Goal: Task Accomplishment & Management: Use online tool/utility

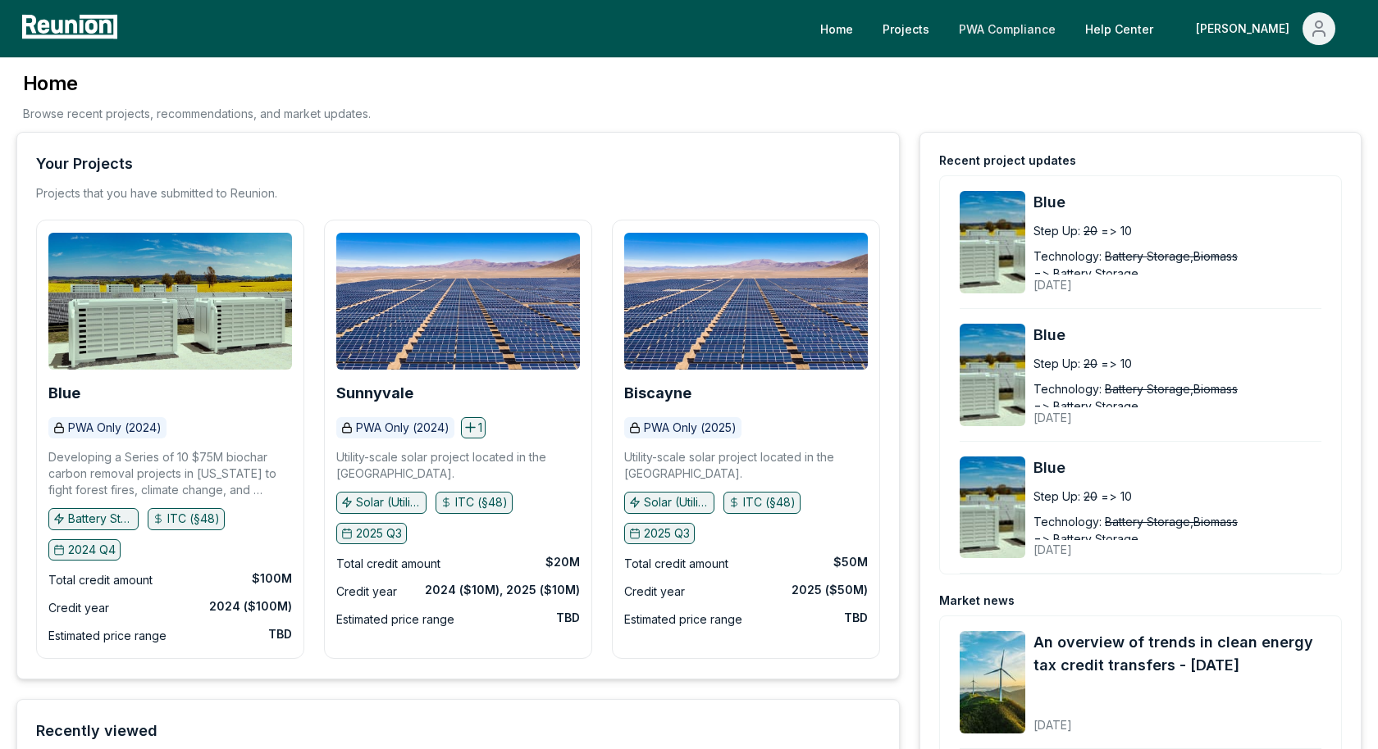
click at [1068, 37] on link "PWA Compliance" at bounding box center [1006, 28] width 123 height 33
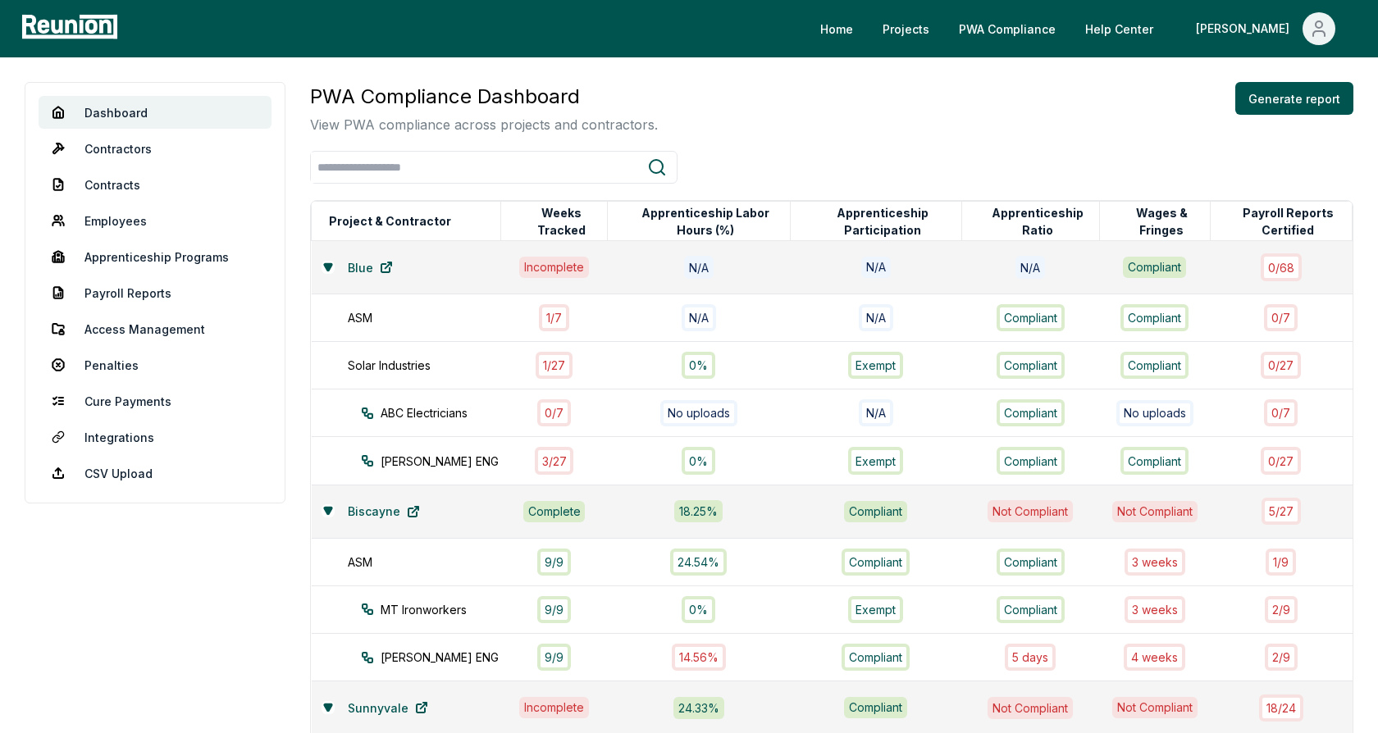
click at [802, 133] on div "PWA Compliance Dashboard View PWA compliance across projects and contractors. G…" at bounding box center [831, 108] width 1043 height 52
click at [848, 113] on div "PWA Compliance Dashboard View PWA compliance across projects and contractors. G…" at bounding box center [831, 108] width 1043 height 52
click at [945, 93] on div "PWA Compliance Dashboard View PWA compliance across projects and contractors. G…" at bounding box center [831, 108] width 1043 height 52
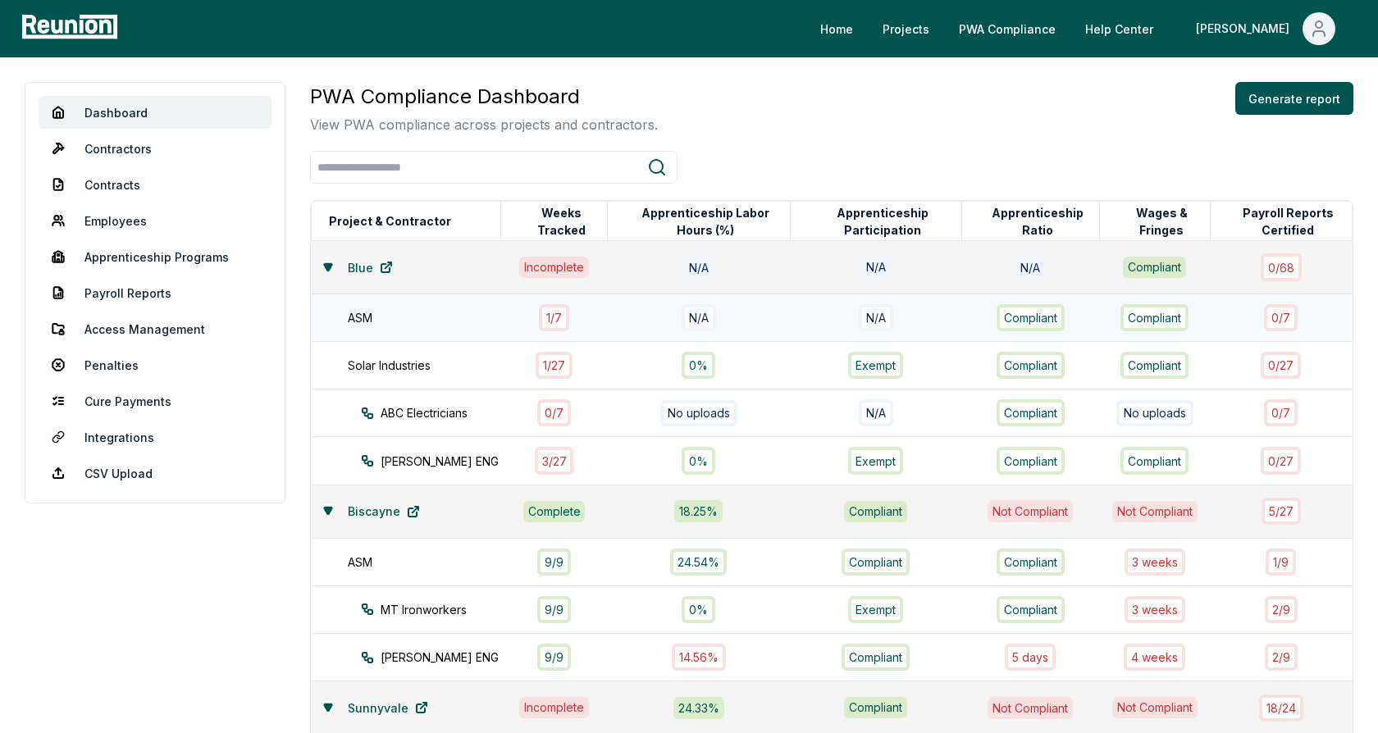
click at [435, 306] on td "ASM" at bounding box center [406, 318] width 189 height 48
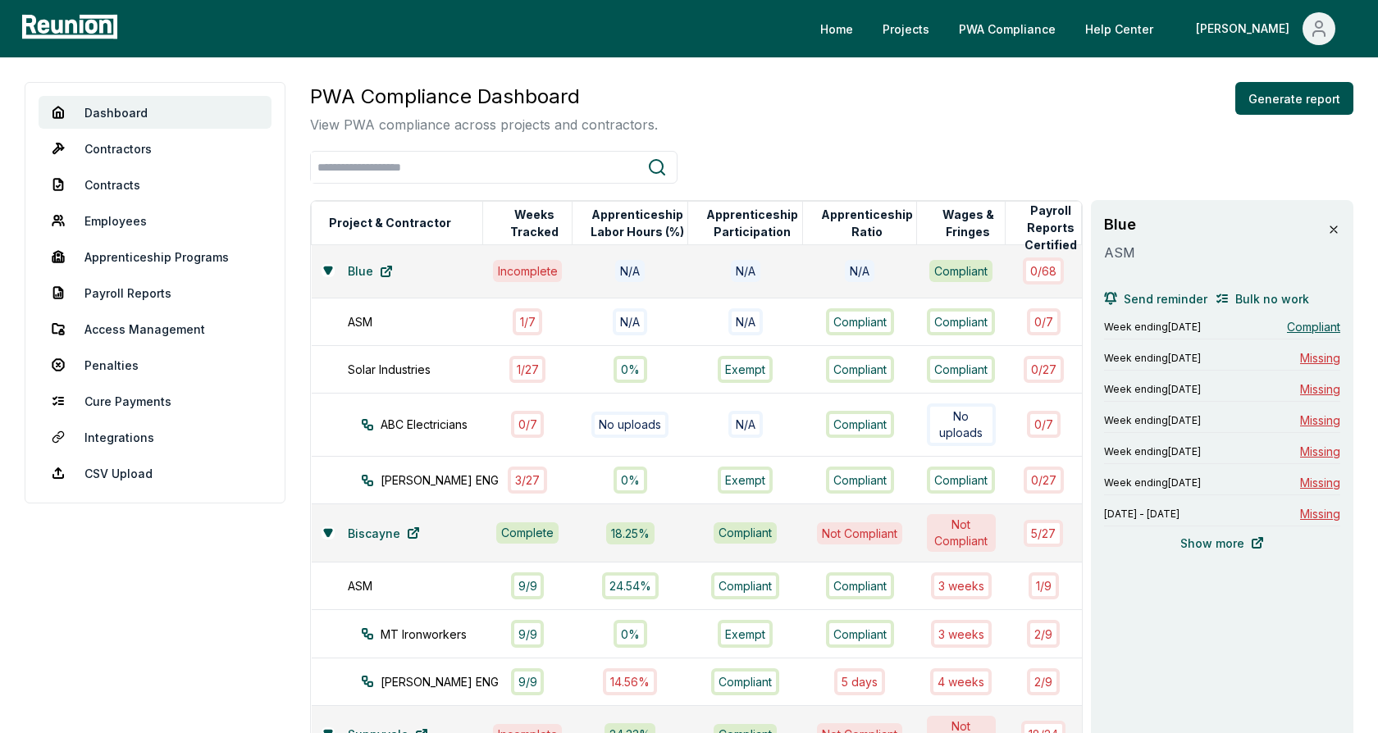
click at [1336, 232] on icon at bounding box center [1333, 229] width 7 height 7
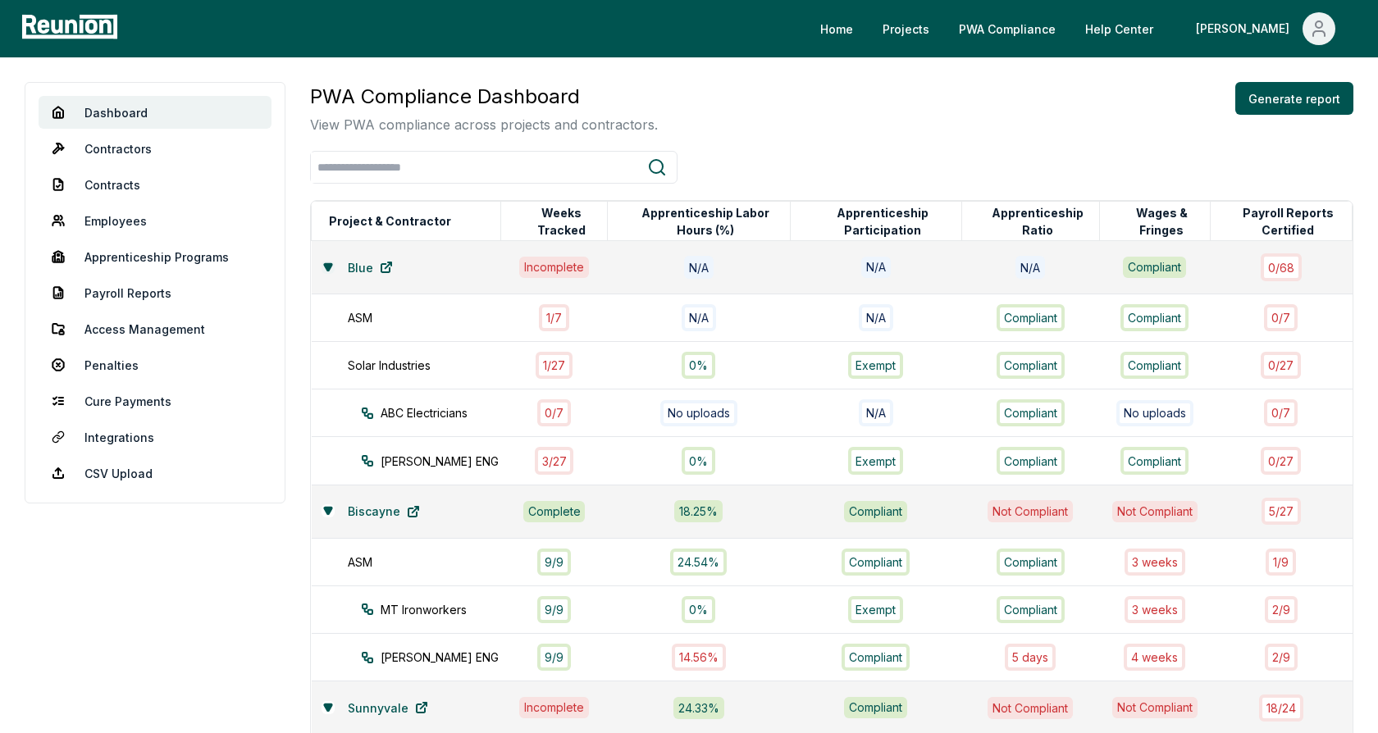
click at [326, 262] on icon at bounding box center [328, 267] width 10 height 10
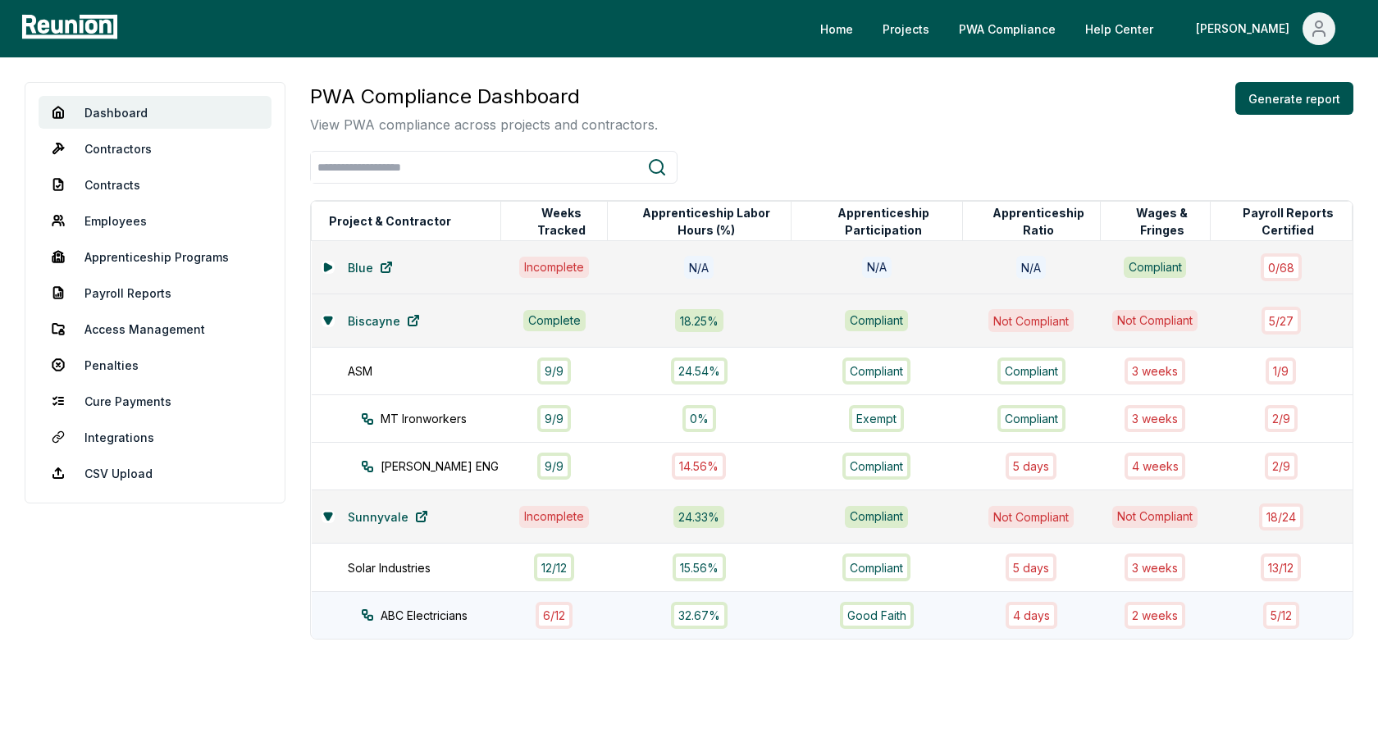
click at [447, 615] on div "ABC Electricians" at bounding box center [446, 615] width 170 height 17
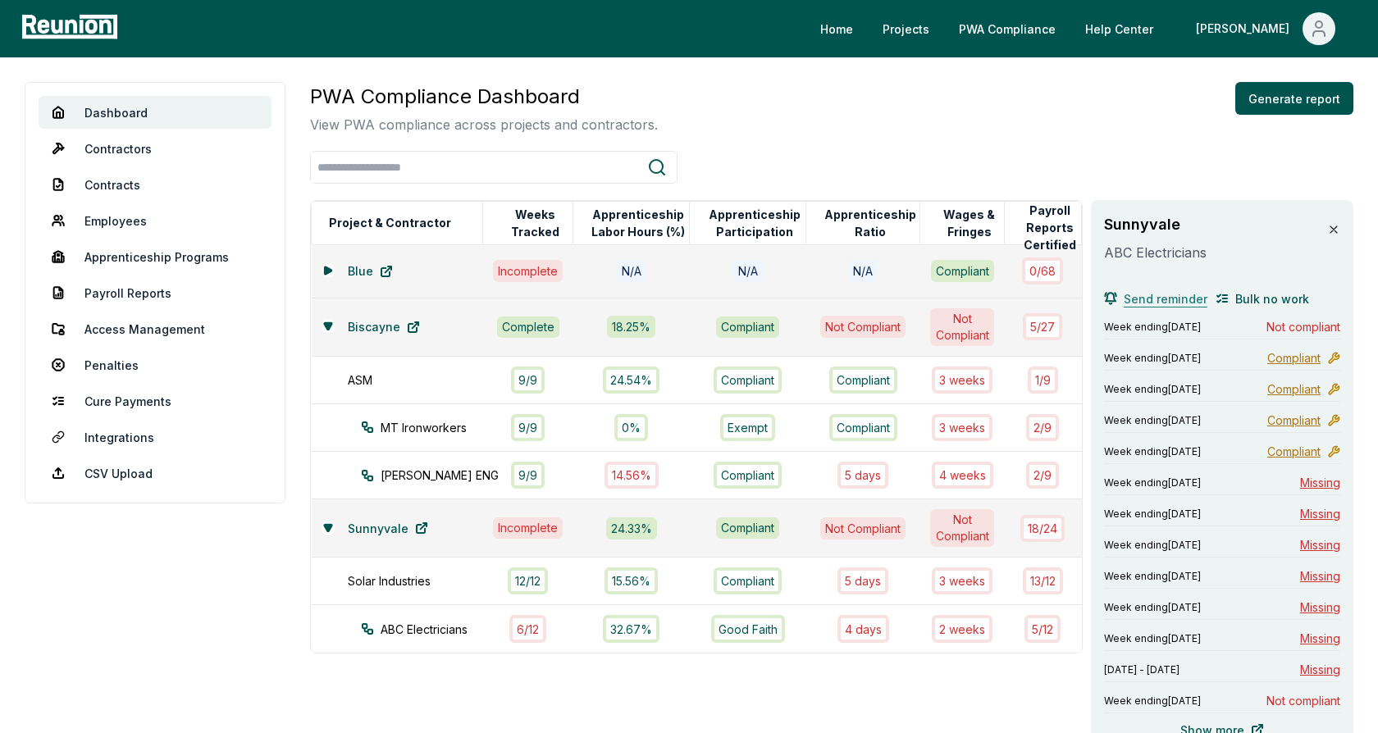
click at [1170, 294] on span "Send reminder" at bounding box center [1165, 298] width 84 height 17
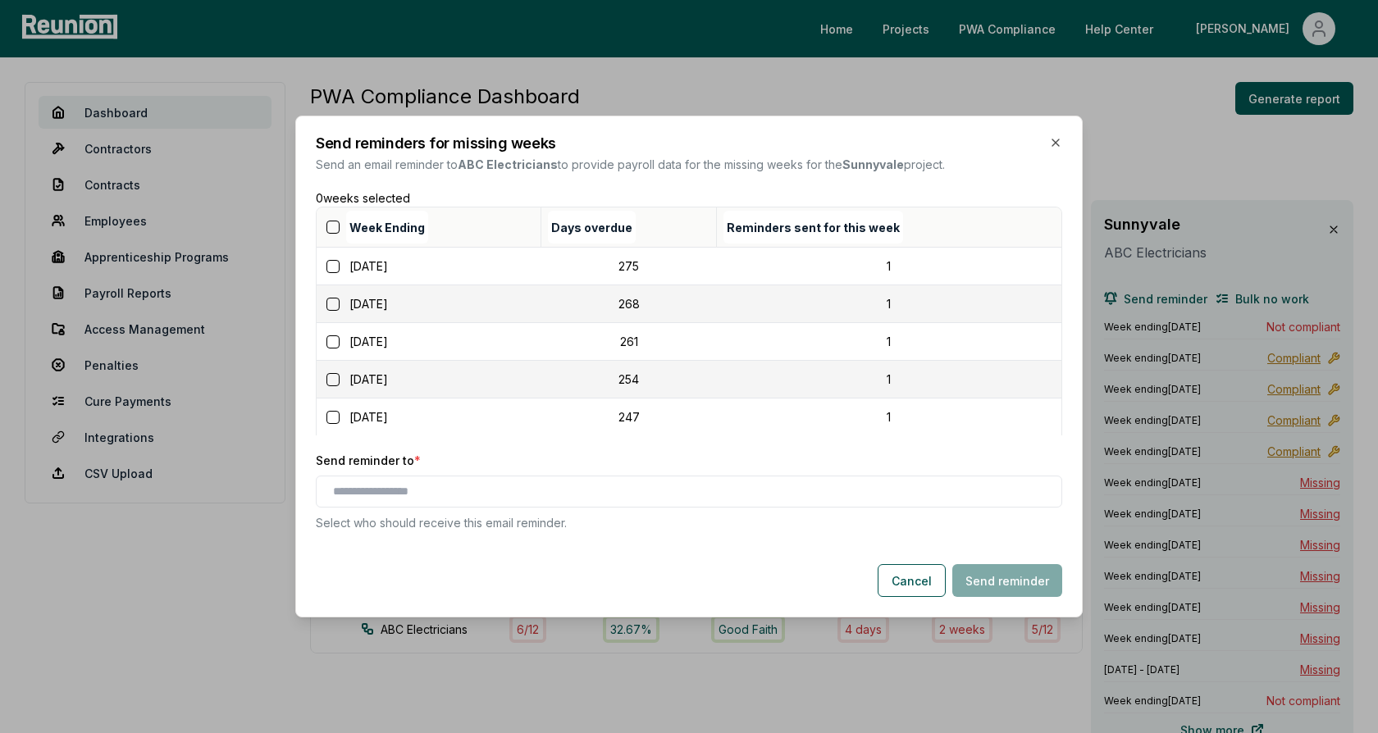
click at [333, 234] on div "Week Ending" at bounding box center [431, 226] width 217 height 39
click at [333, 228] on button "button" at bounding box center [332, 227] width 13 height 13
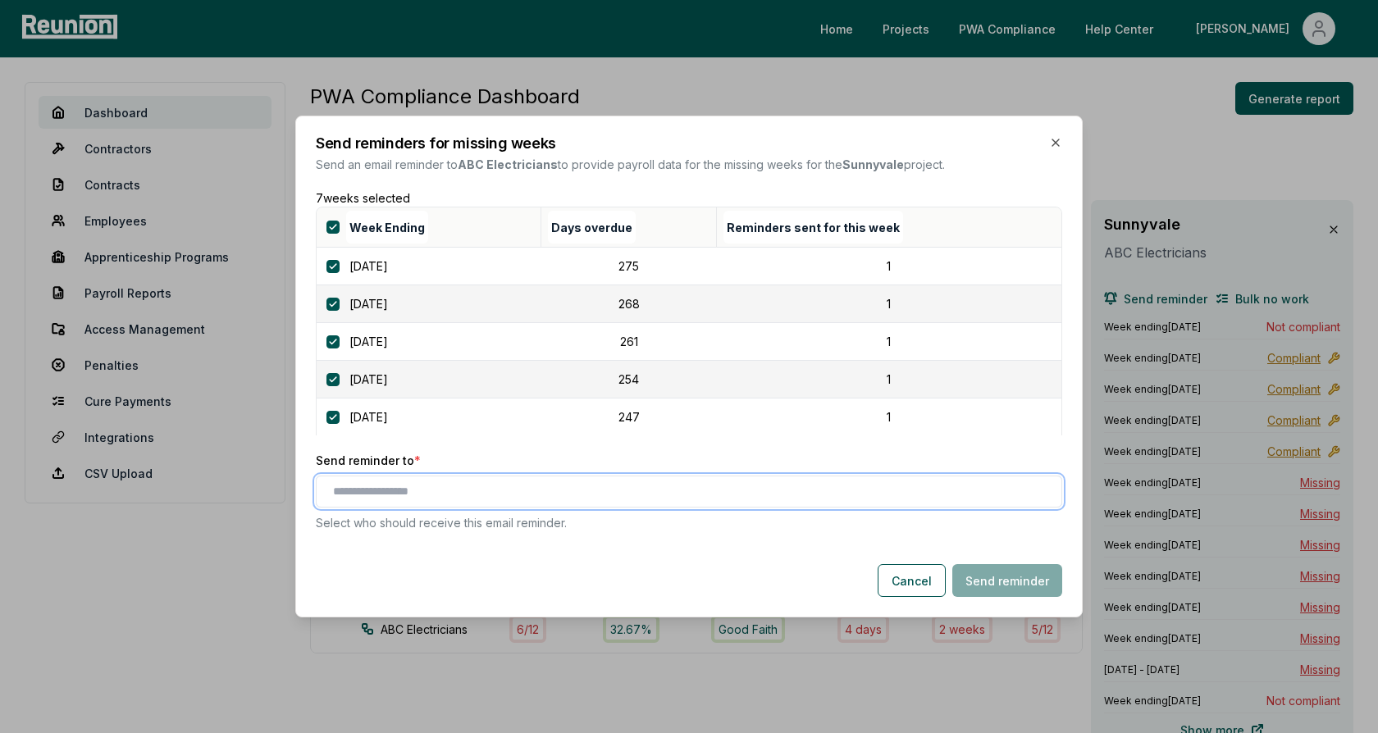
click at [464, 489] on input "text" at bounding box center [692, 491] width 718 height 17
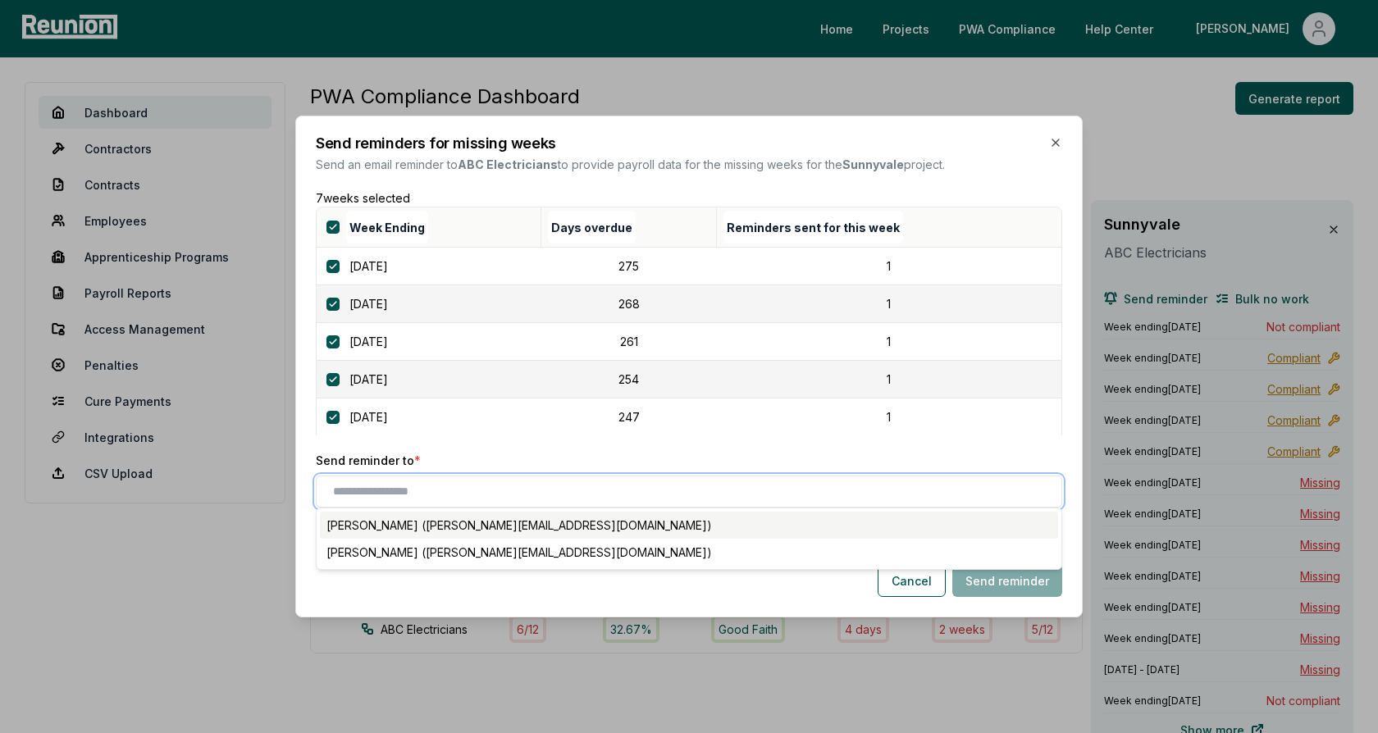
click at [470, 520] on div "Denis Marshall (alex+contractor_user1@reunioninfra.com)" at bounding box center [689, 525] width 738 height 27
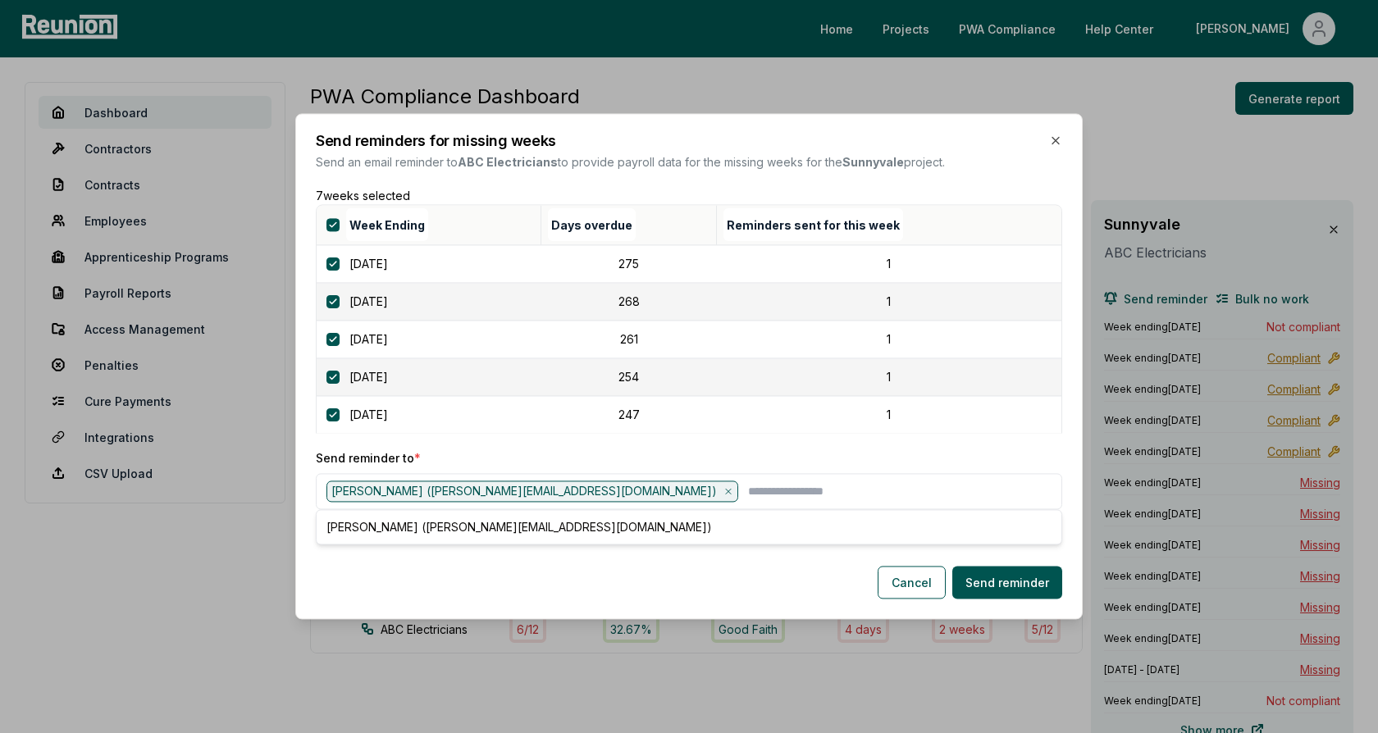
click at [511, 451] on p "Send reminder to *" at bounding box center [689, 457] width 746 height 17
click at [903, 581] on button "Cancel" at bounding box center [911, 583] width 68 height 33
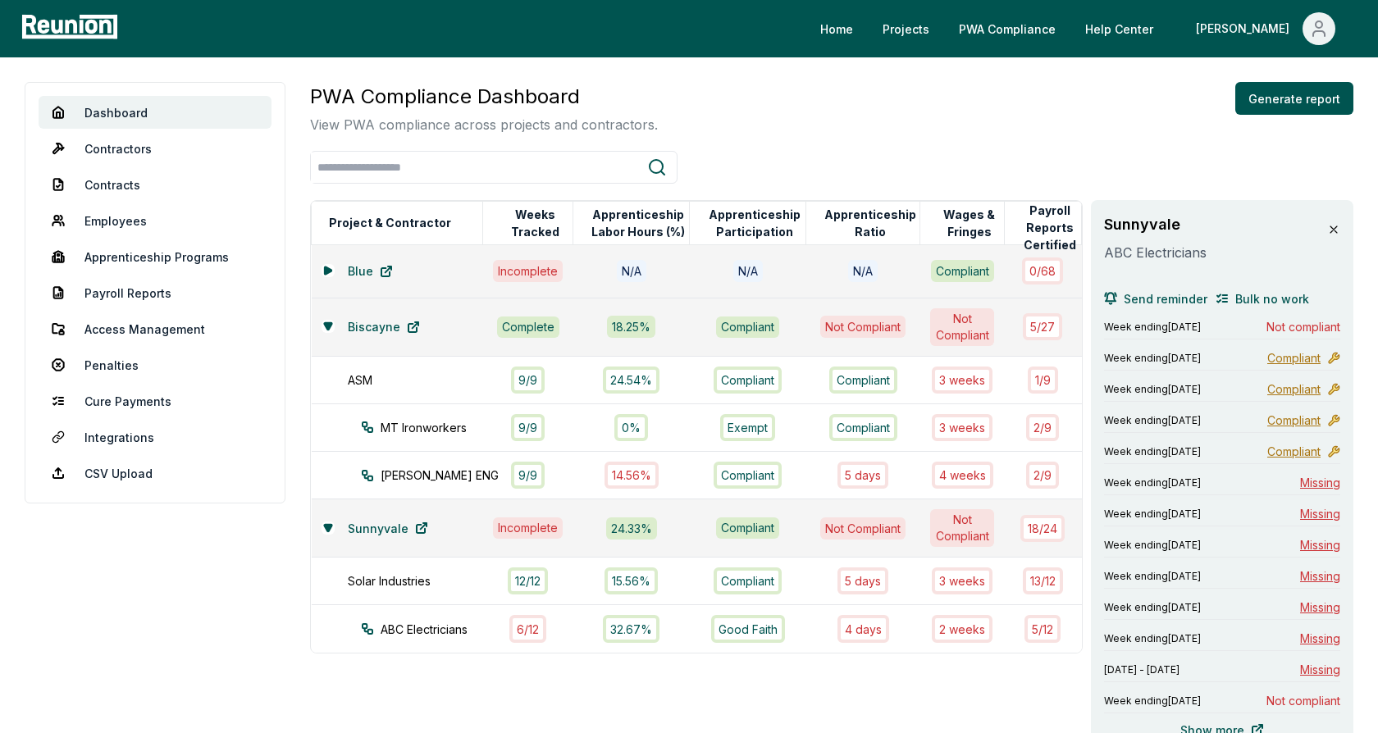
click at [1327, 231] on icon at bounding box center [1333, 229] width 13 height 13
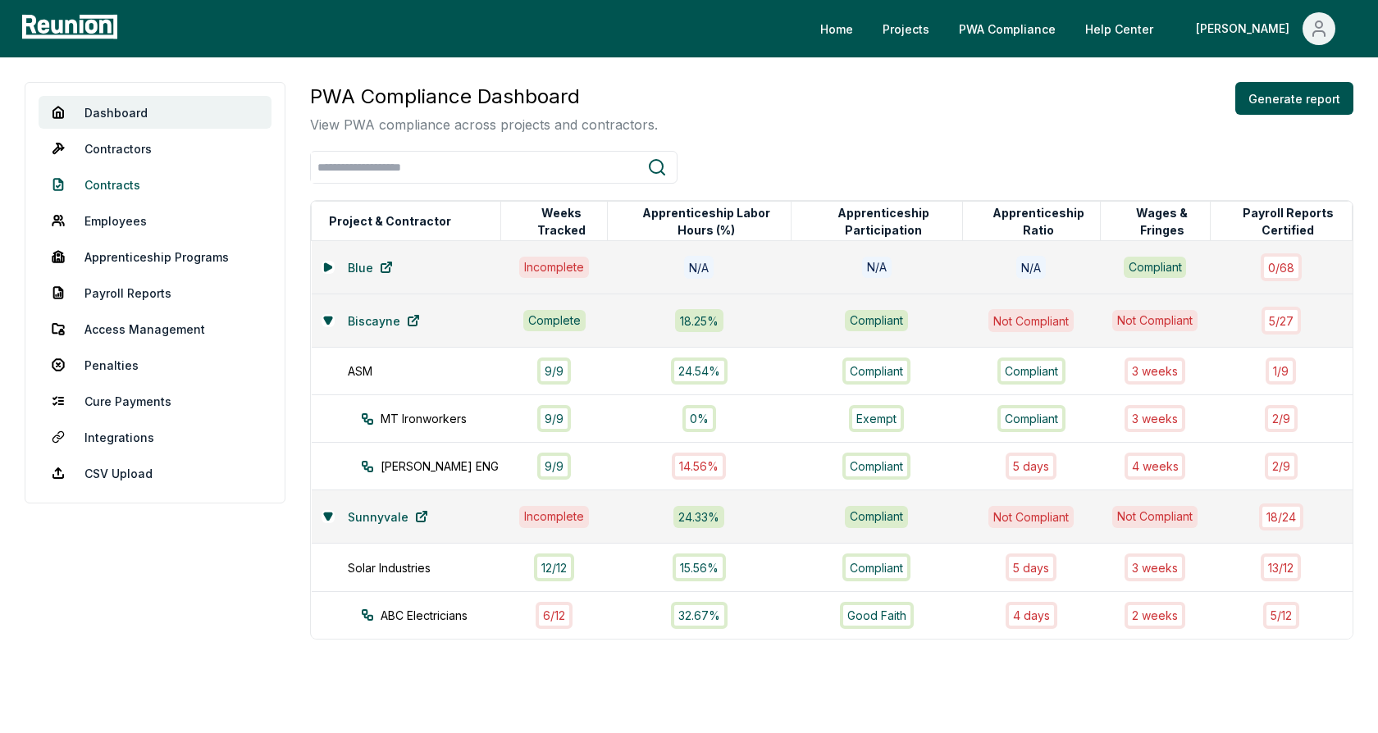
click at [115, 186] on link "Contracts" at bounding box center [155, 184] width 233 height 33
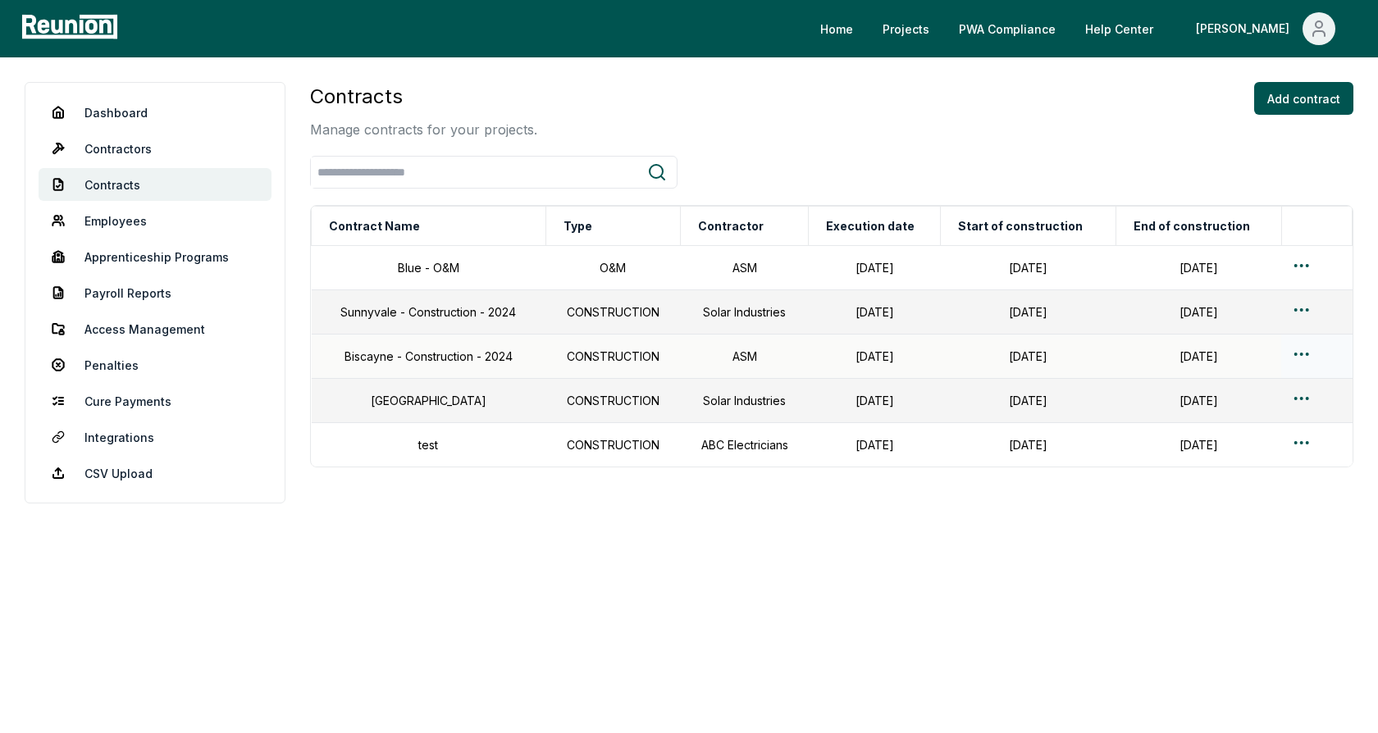
click at [1299, 351] on html "Please visit us on your desktop We're working on making our marketplace mobile-…" at bounding box center [689, 366] width 1378 height 733
click at [1225, 413] on div "Edit" at bounding box center [1286, 419] width 156 height 27
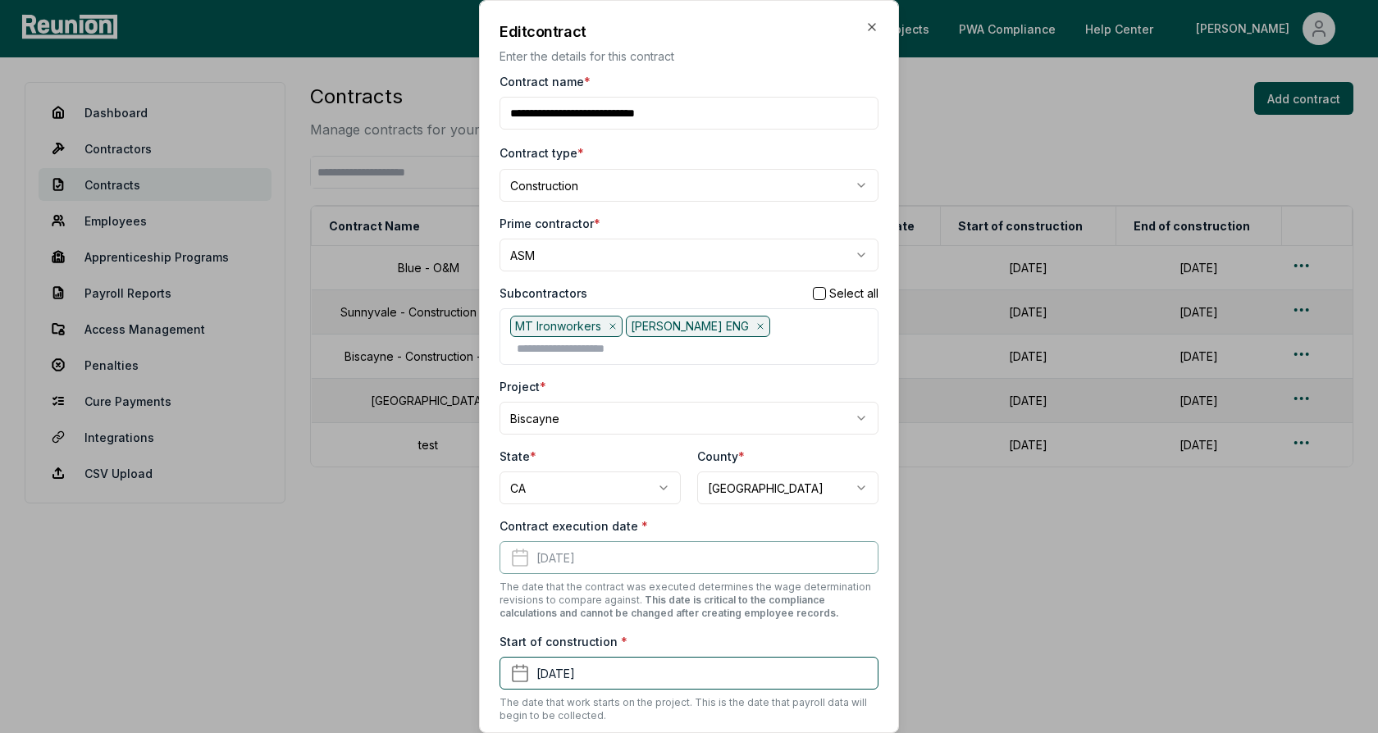
click at [667, 215] on div "Prime contractor *" at bounding box center [688, 223] width 379 height 17
click at [569, 192] on body "Please visit us on your desktop We're working on making our marketplace mobile-…" at bounding box center [689, 366] width 1378 height 733
click at [654, 154] on body "Please visit us on your desktop We're working on making our marketplace mobile-…" at bounding box center [689, 366] width 1378 height 733
click at [636, 217] on div "Prime contractor *" at bounding box center [688, 223] width 379 height 17
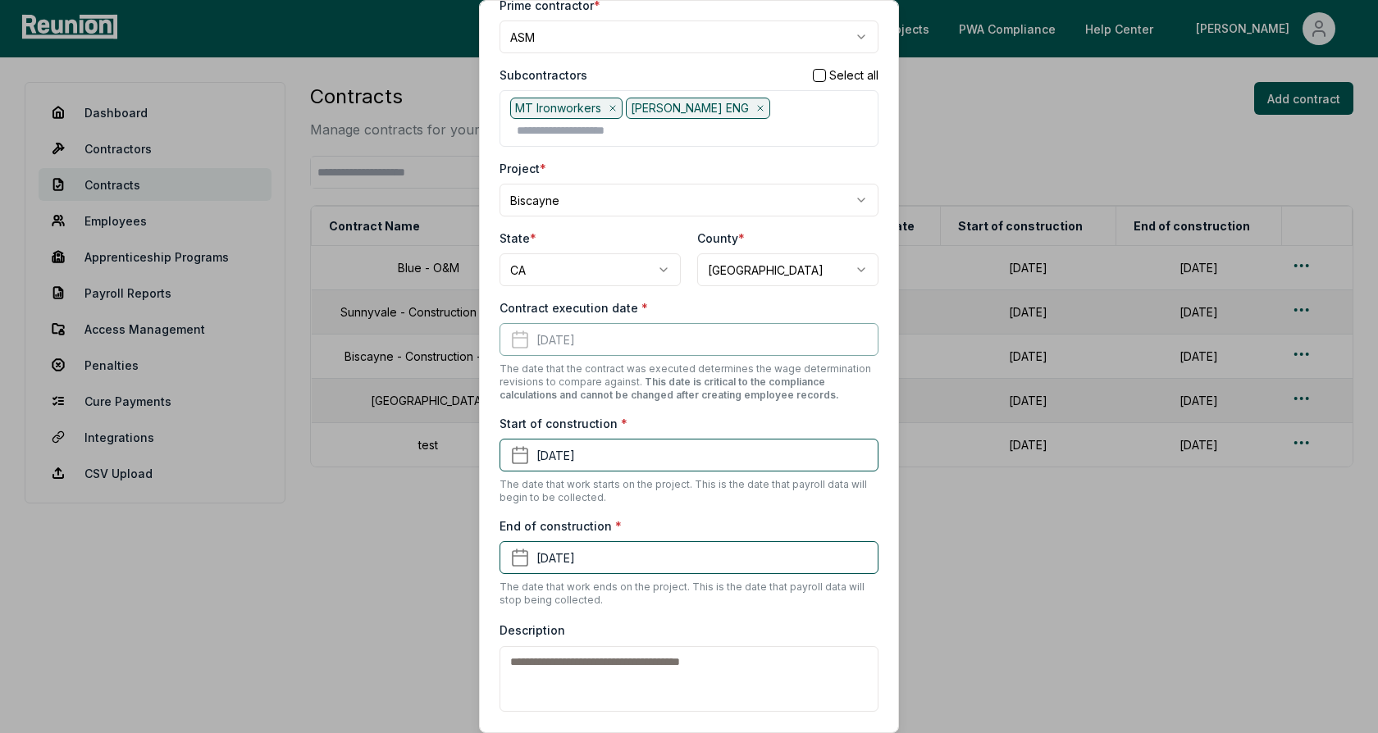
scroll to position [247, 0]
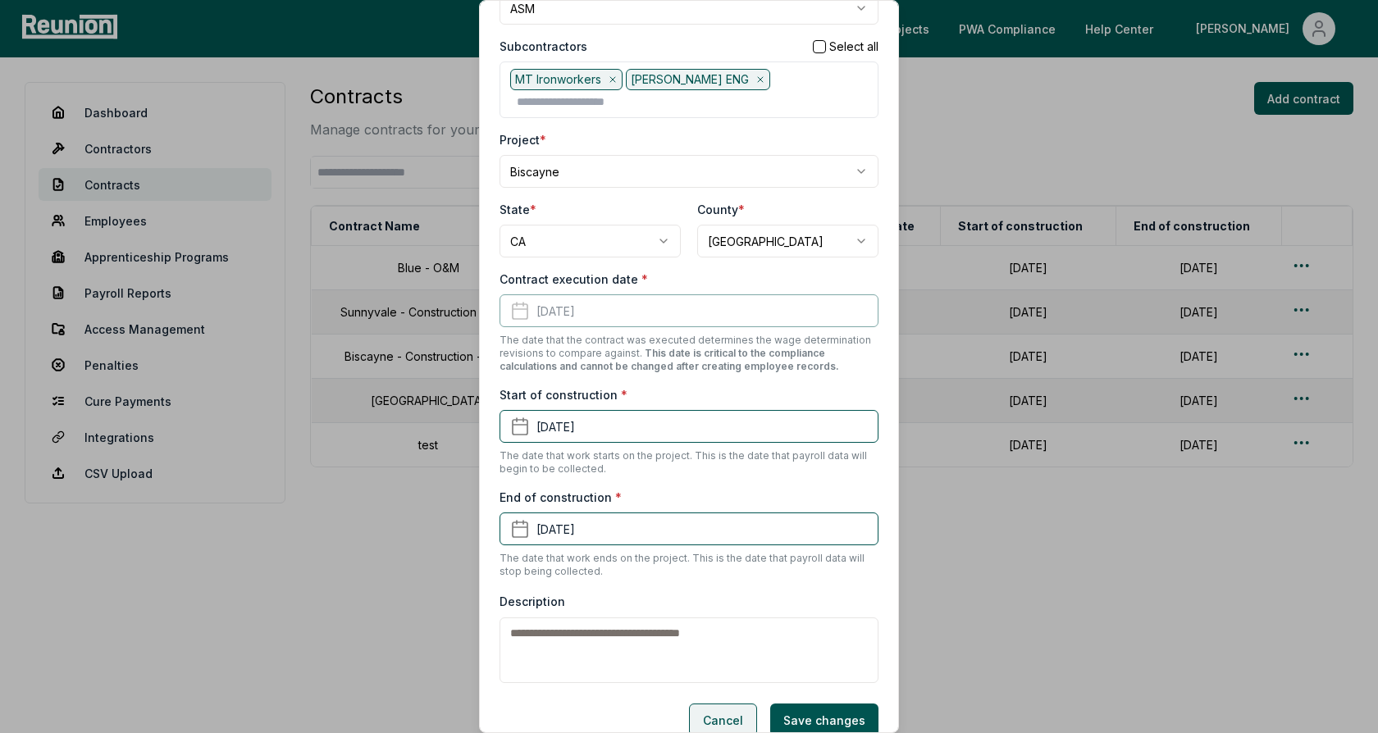
click at [719, 704] on button "Cancel" at bounding box center [723, 720] width 68 height 33
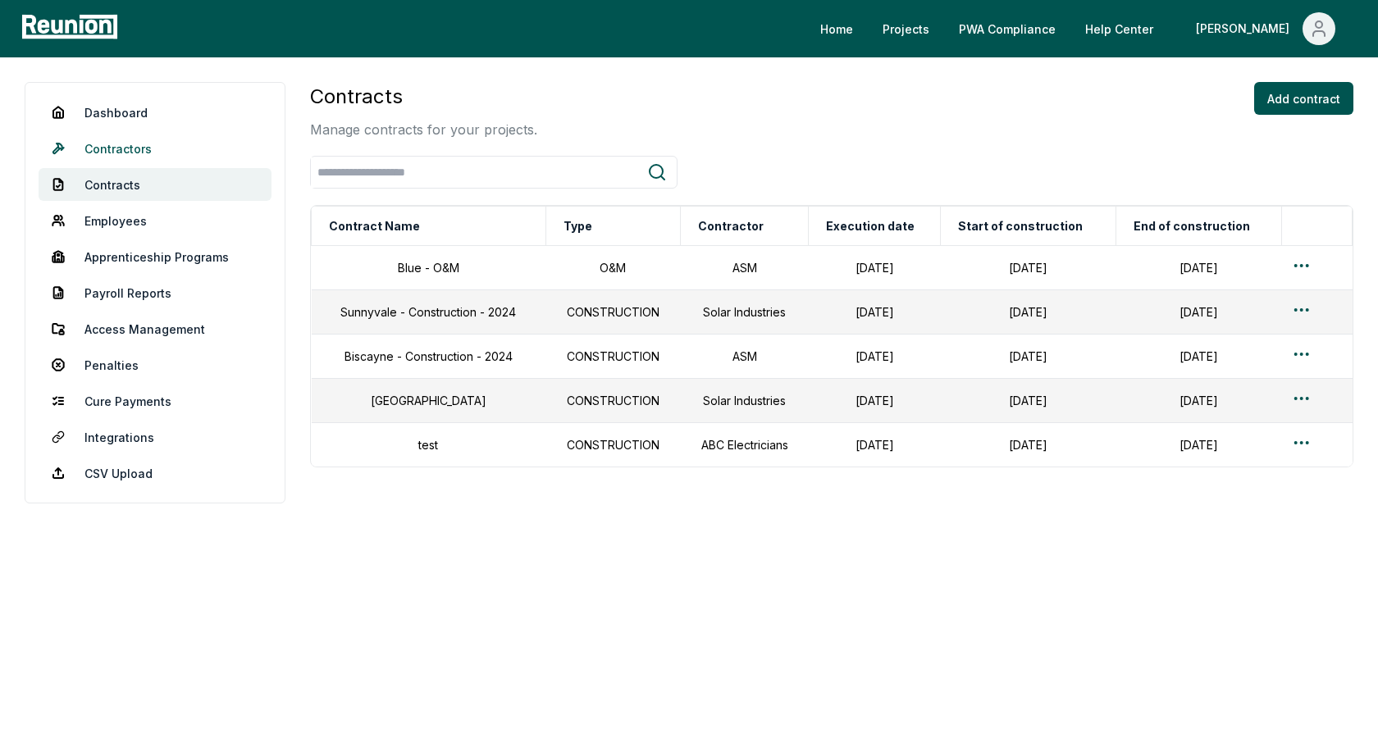
click at [126, 153] on link "Contractors" at bounding box center [155, 148] width 233 height 33
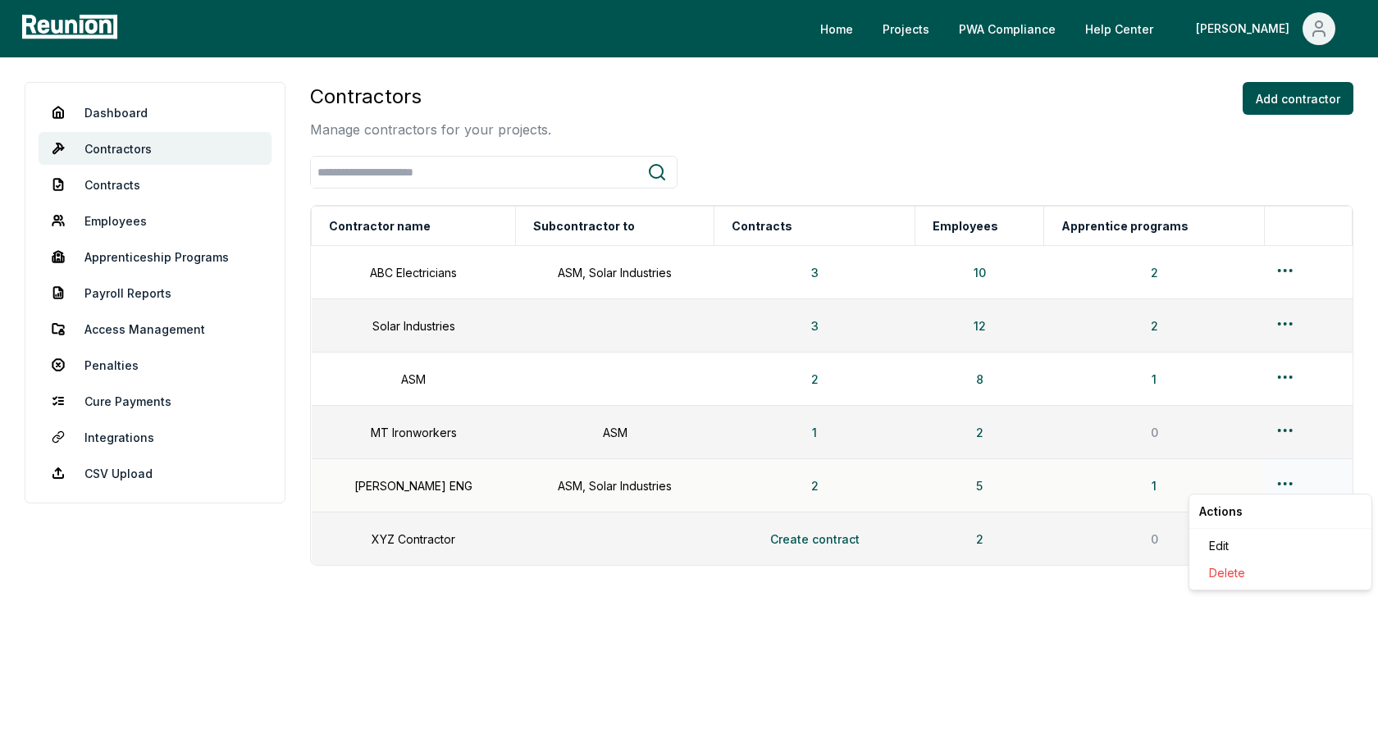
click at [1282, 483] on html "Please visit us on your desktop We're working on making our marketplace mobile-…" at bounding box center [689, 366] width 1378 height 733
click at [1235, 543] on div "Edit" at bounding box center [1280, 545] width 156 height 27
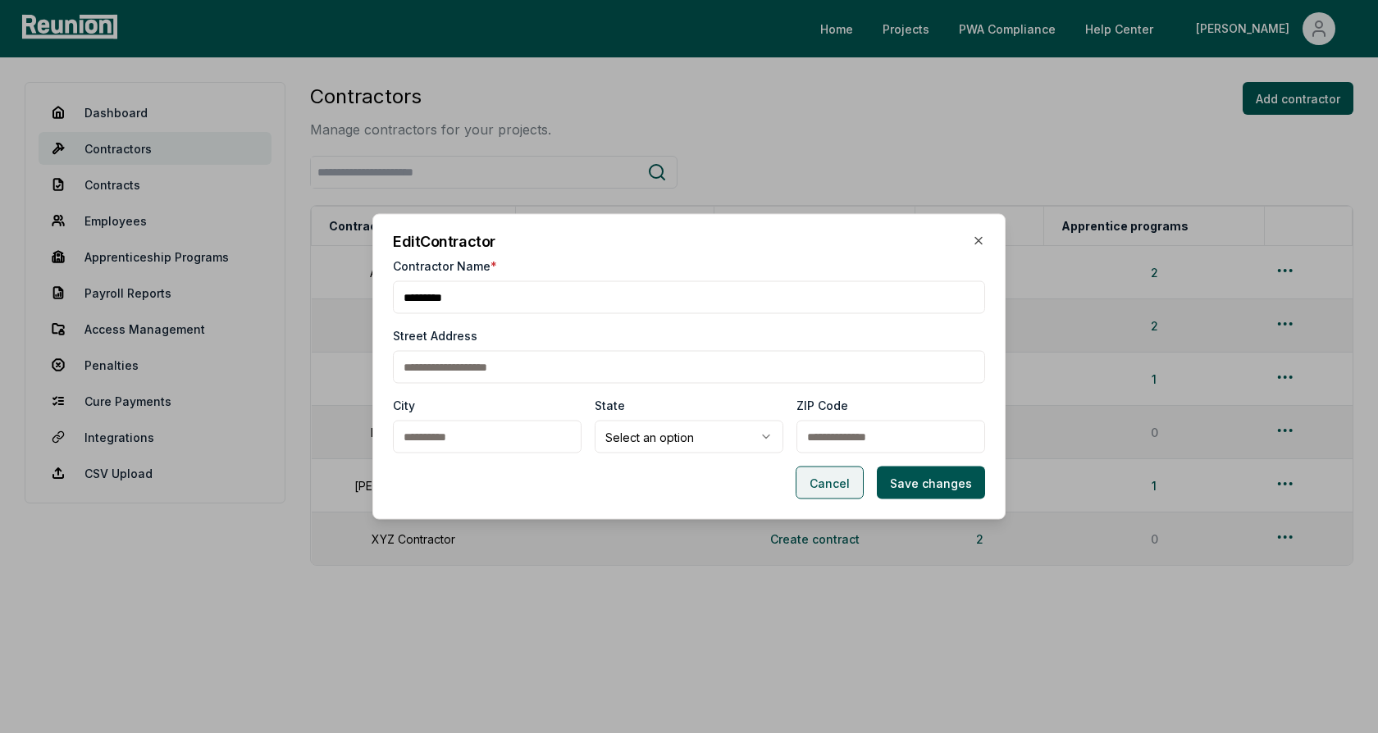
click at [840, 488] on button "Cancel" at bounding box center [829, 483] width 68 height 33
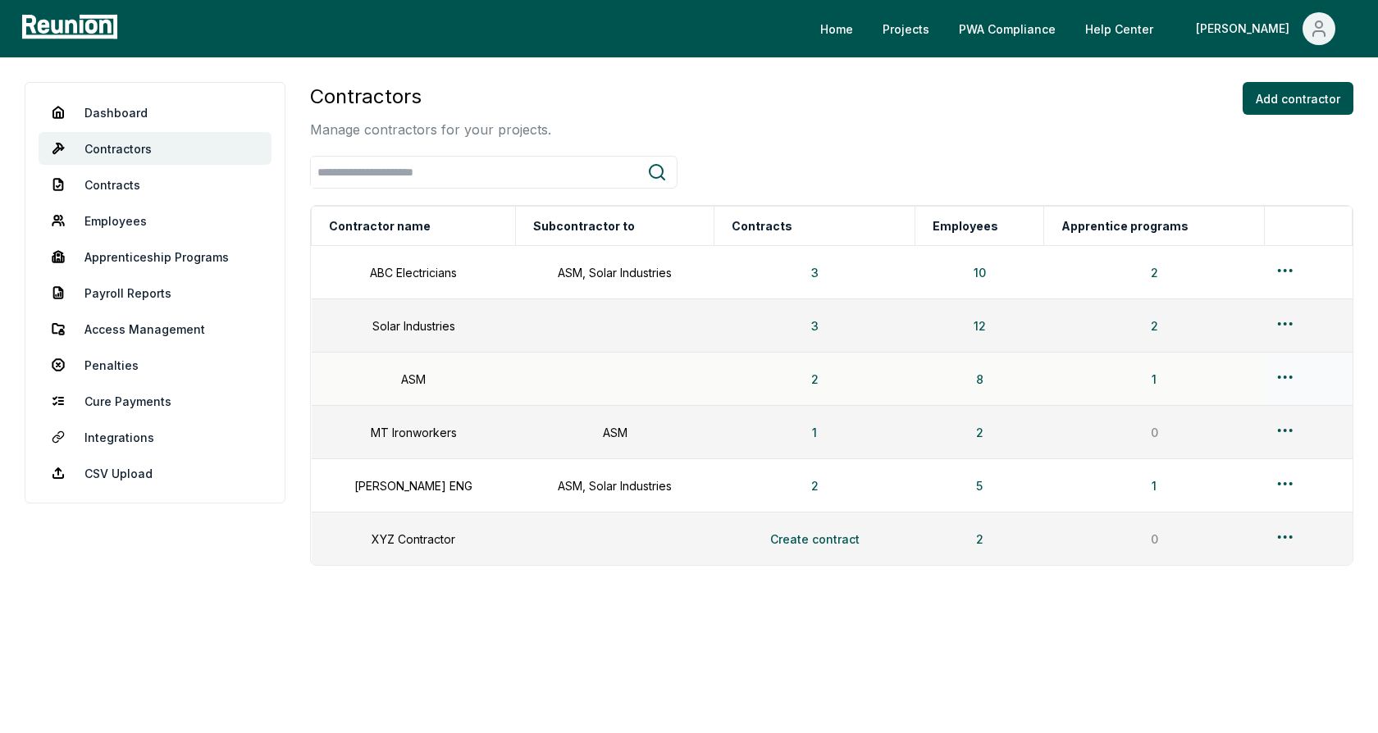
click at [1276, 380] on html "Please visit us on your desktop We're working on making our marketplace mobile-…" at bounding box center [689, 366] width 1378 height 733
click at [1241, 441] on div "Edit" at bounding box center [1280, 439] width 156 height 27
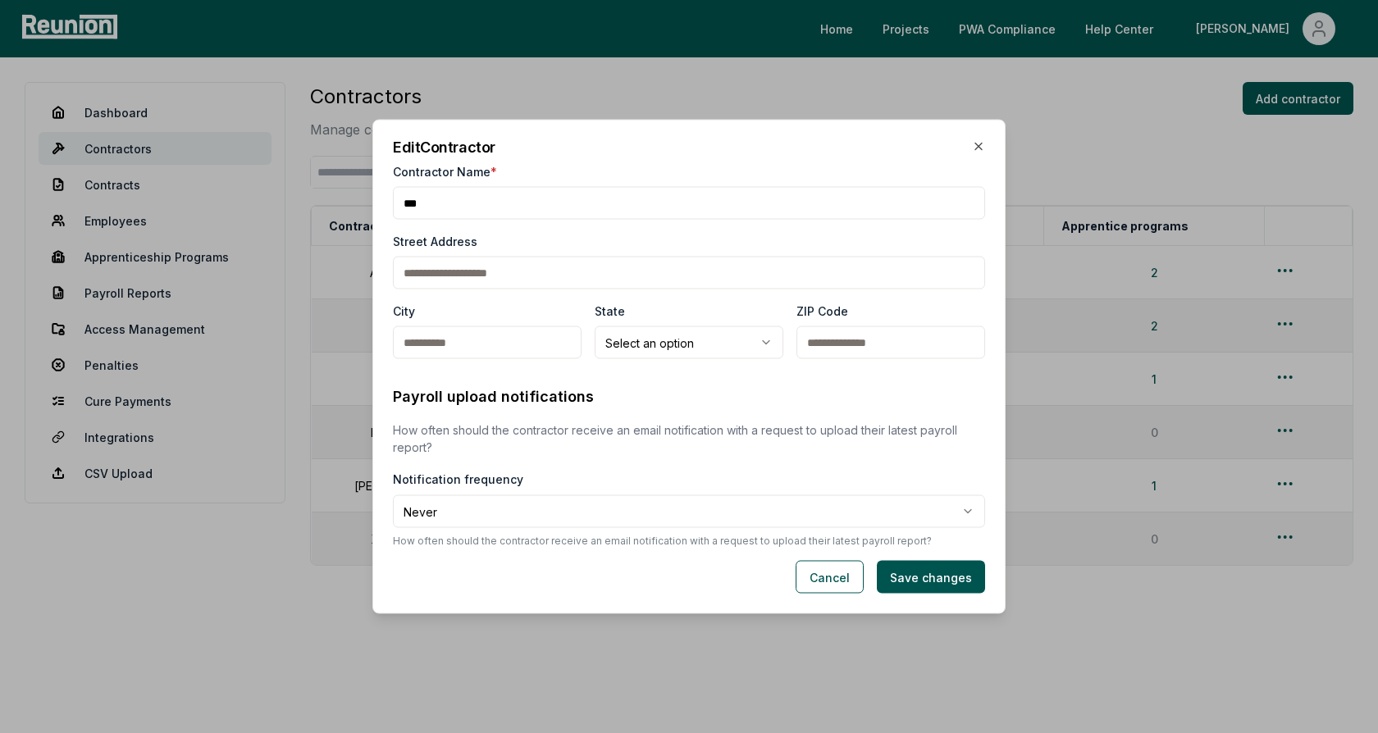
click at [780, 444] on p "How often should the contractor receive an email notification with a request to…" at bounding box center [689, 438] width 592 height 34
click at [816, 585] on button "Cancel" at bounding box center [829, 577] width 68 height 33
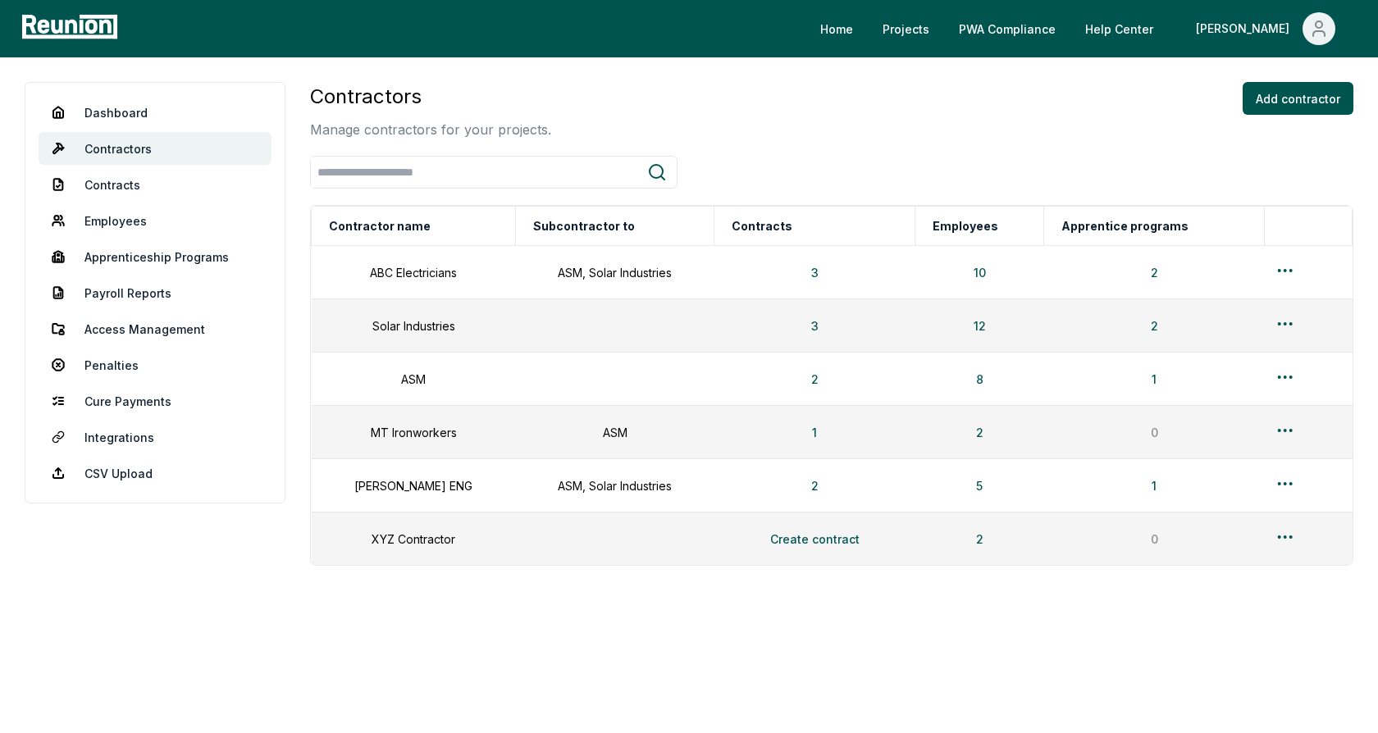
click at [768, 175] on div at bounding box center [831, 172] width 1043 height 33
click at [154, 111] on link "Dashboard" at bounding box center [155, 112] width 233 height 33
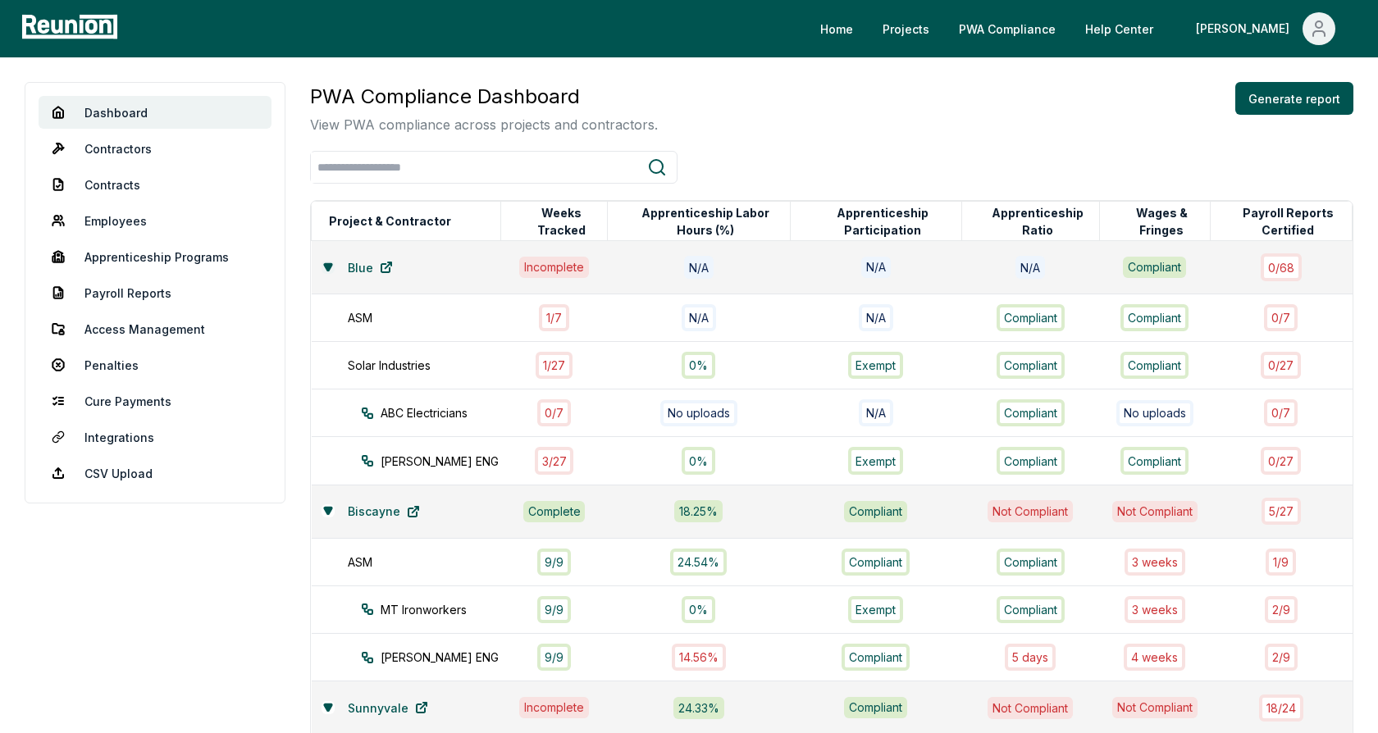
click at [330, 263] on icon at bounding box center [327, 266] width 7 height 7
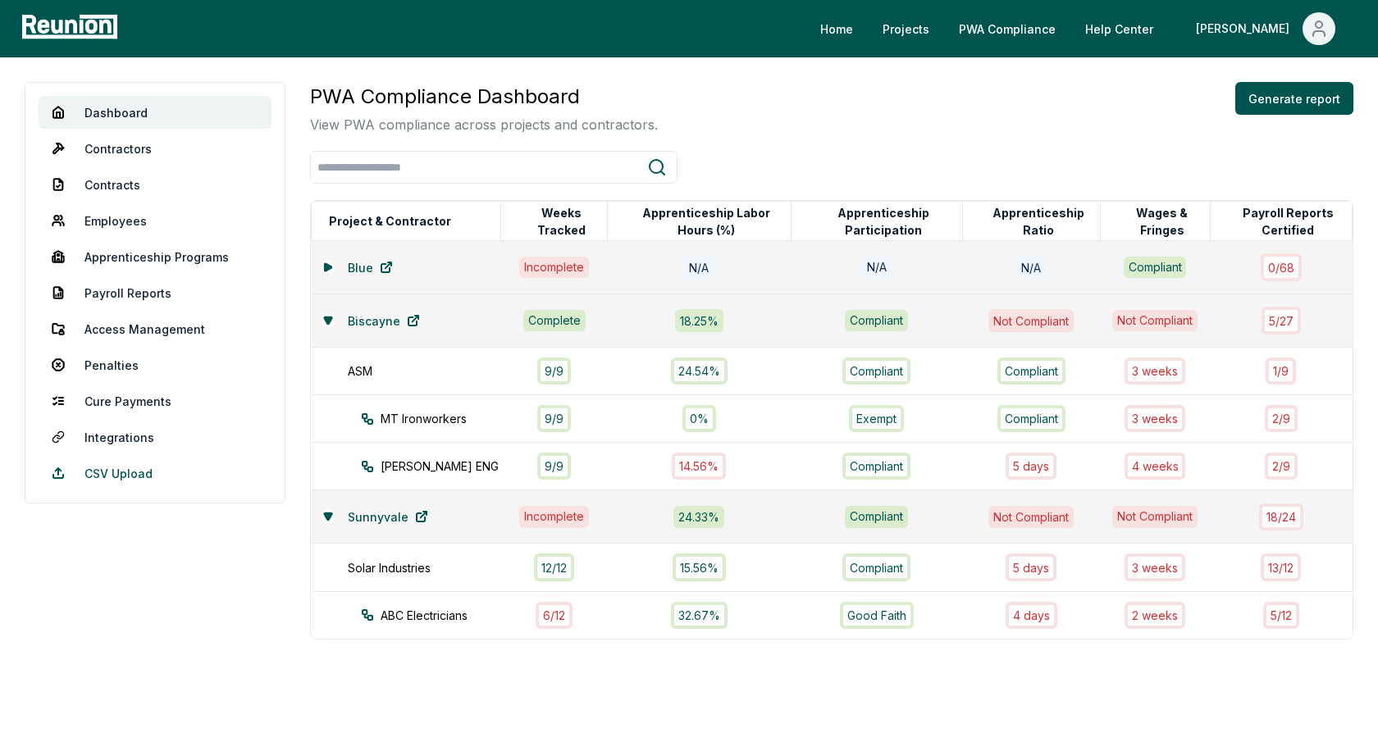
click at [105, 472] on link "CSV Upload" at bounding box center [155, 473] width 233 height 33
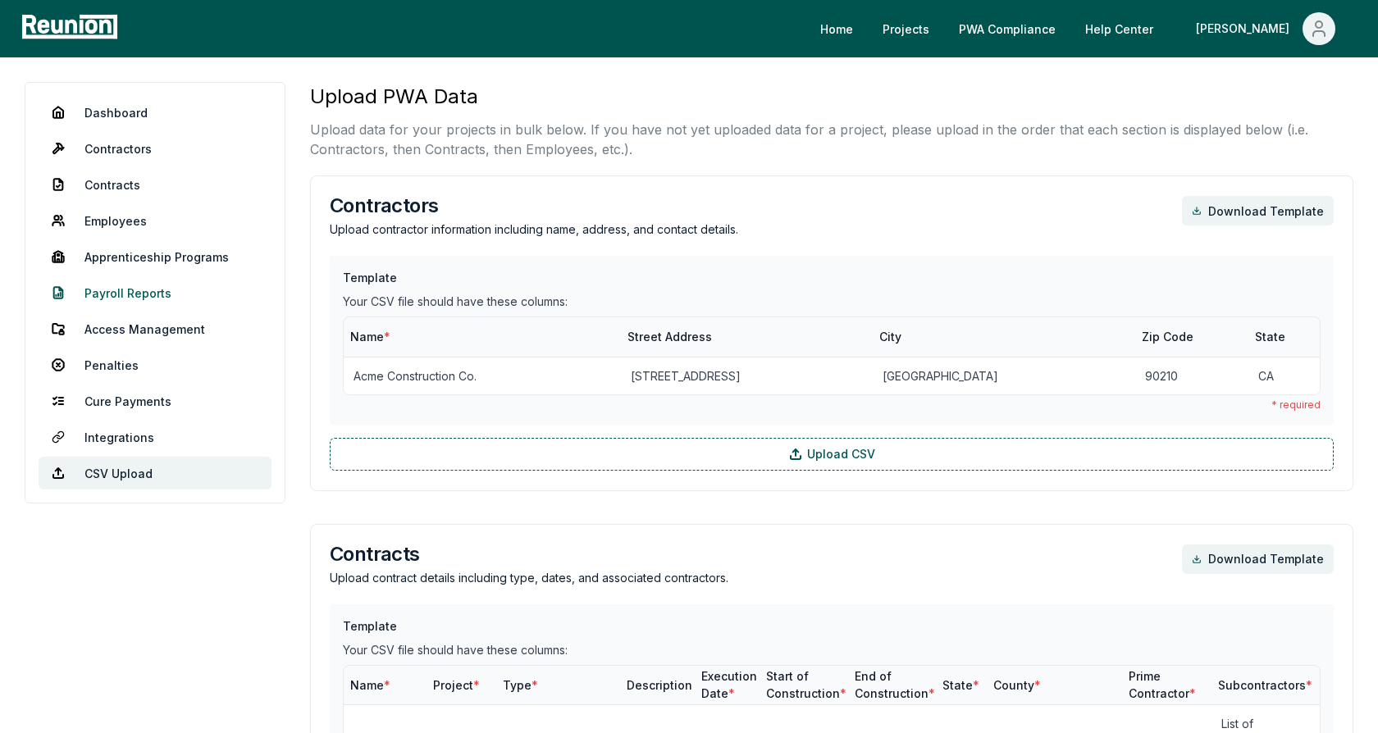
click at [123, 294] on link "Payroll Reports" at bounding box center [155, 292] width 233 height 33
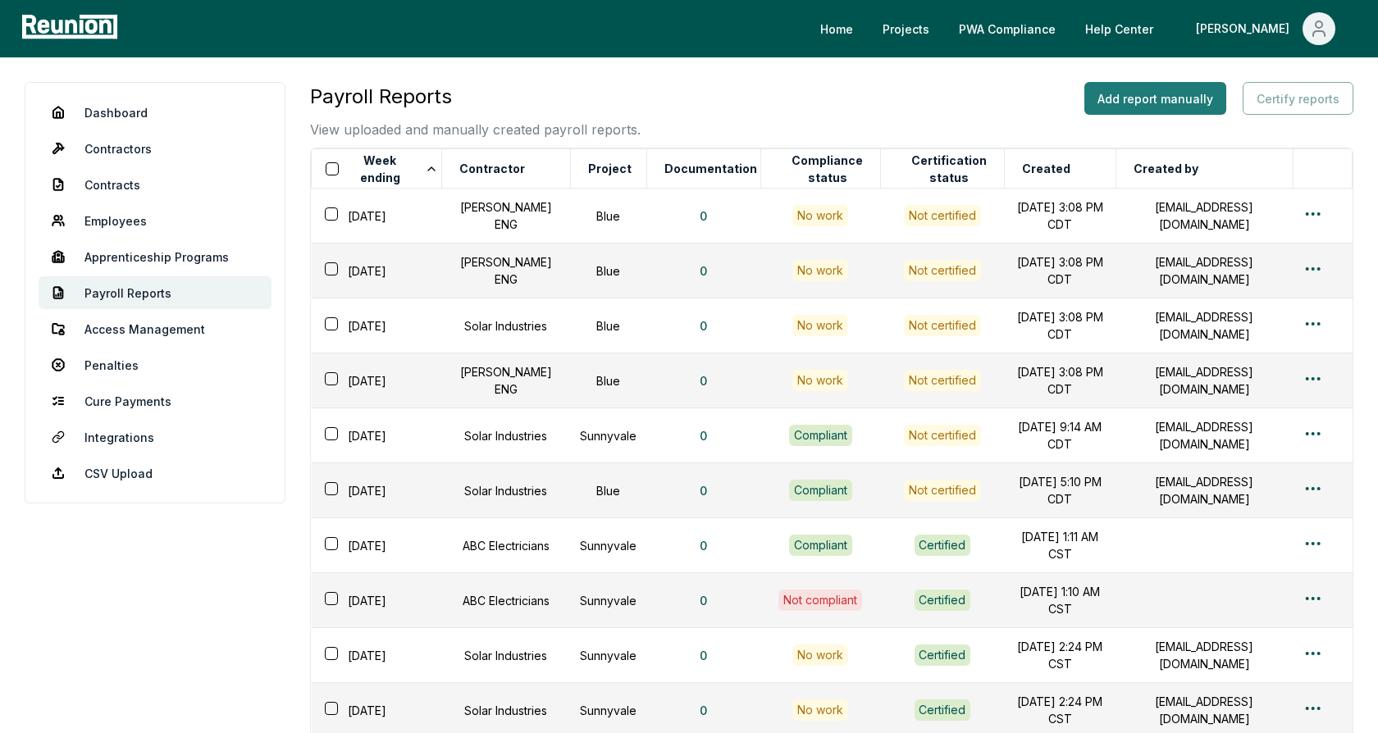
click at [1140, 98] on button "Add report manually" at bounding box center [1155, 98] width 142 height 33
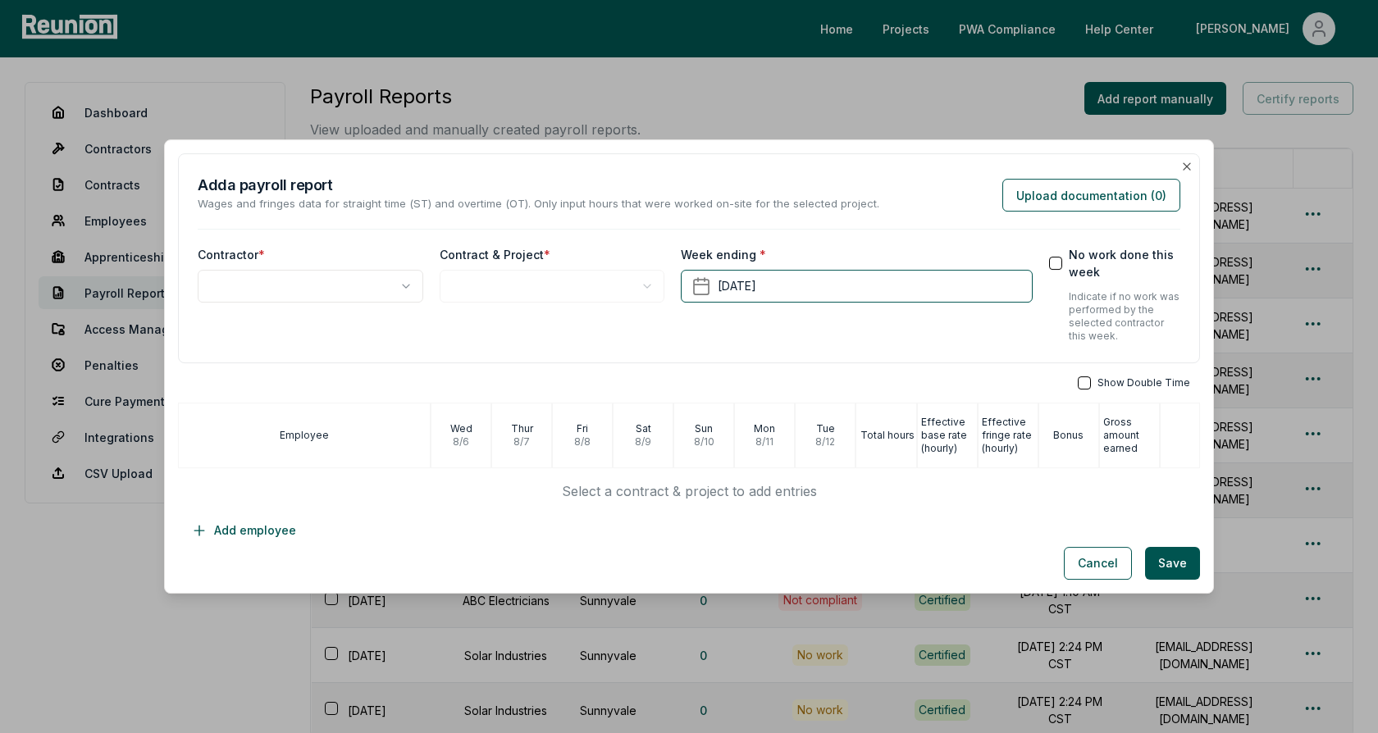
click at [381, 280] on body "Please visit us on your desktop We're working on making our marketplace mobile-…" at bounding box center [689, 471] width 1378 height 943
click at [544, 288] on body "Please visit us on your desktop We're working on making our marketplace mobile-…" at bounding box center [689, 471] width 1378 height 943
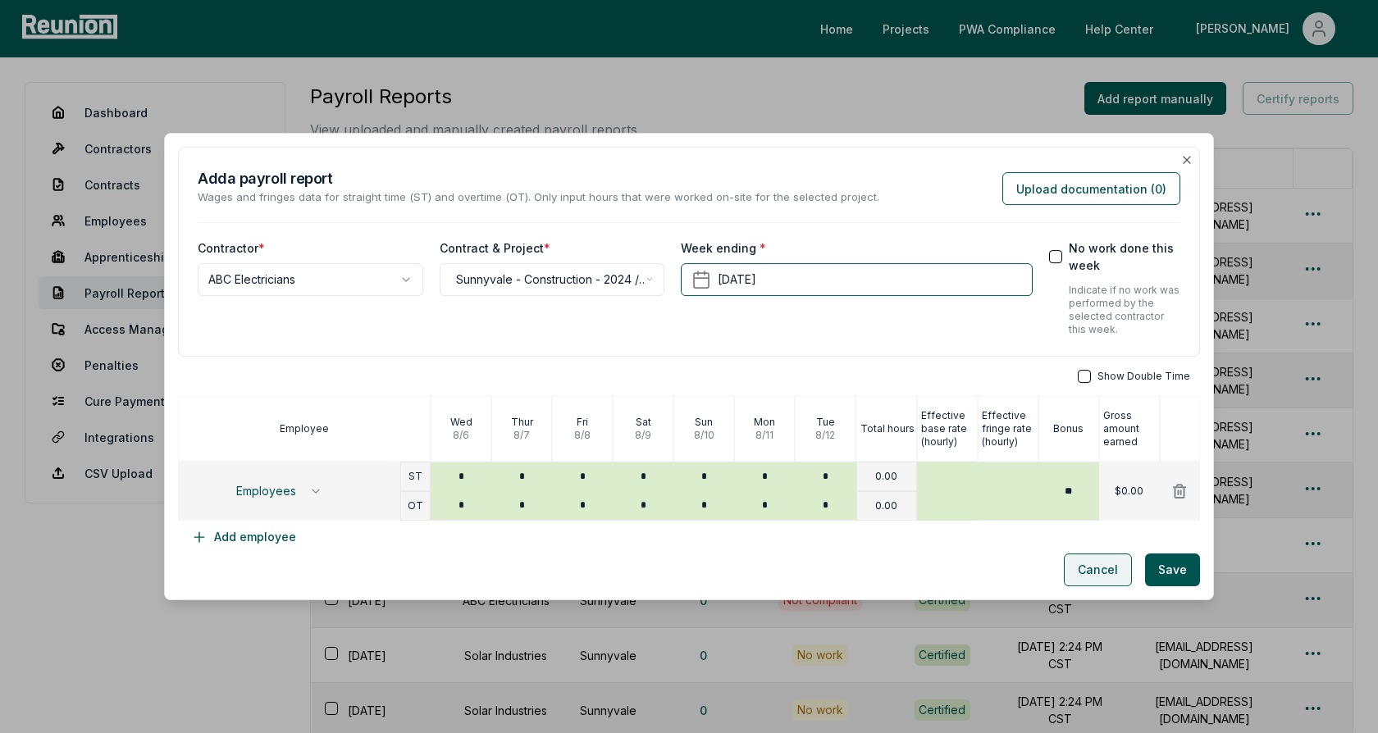
click at [1091, 576] on button "Cancel" at bounding box center [1098, 570] width 68 height 33
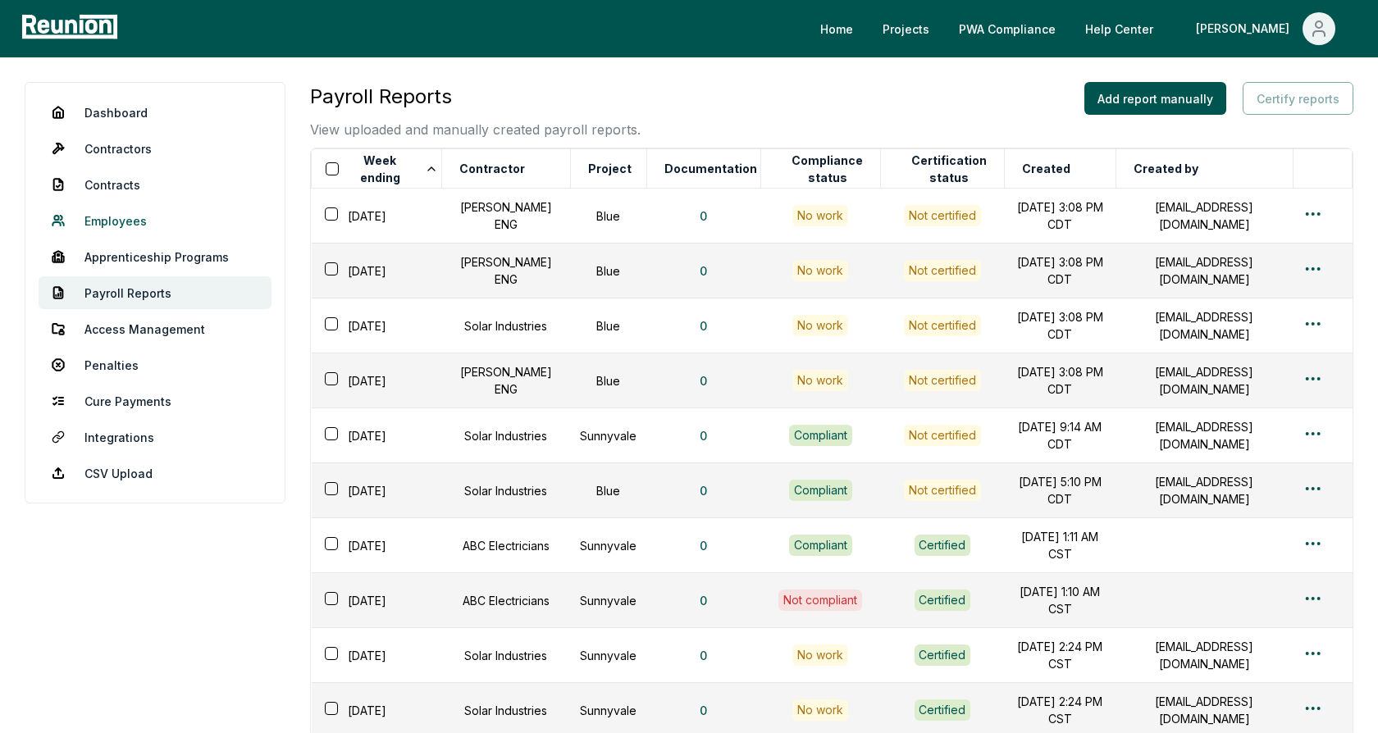
click at [116, 221] on link "Employees" at bounding box center [155, 220] width 233 height 33
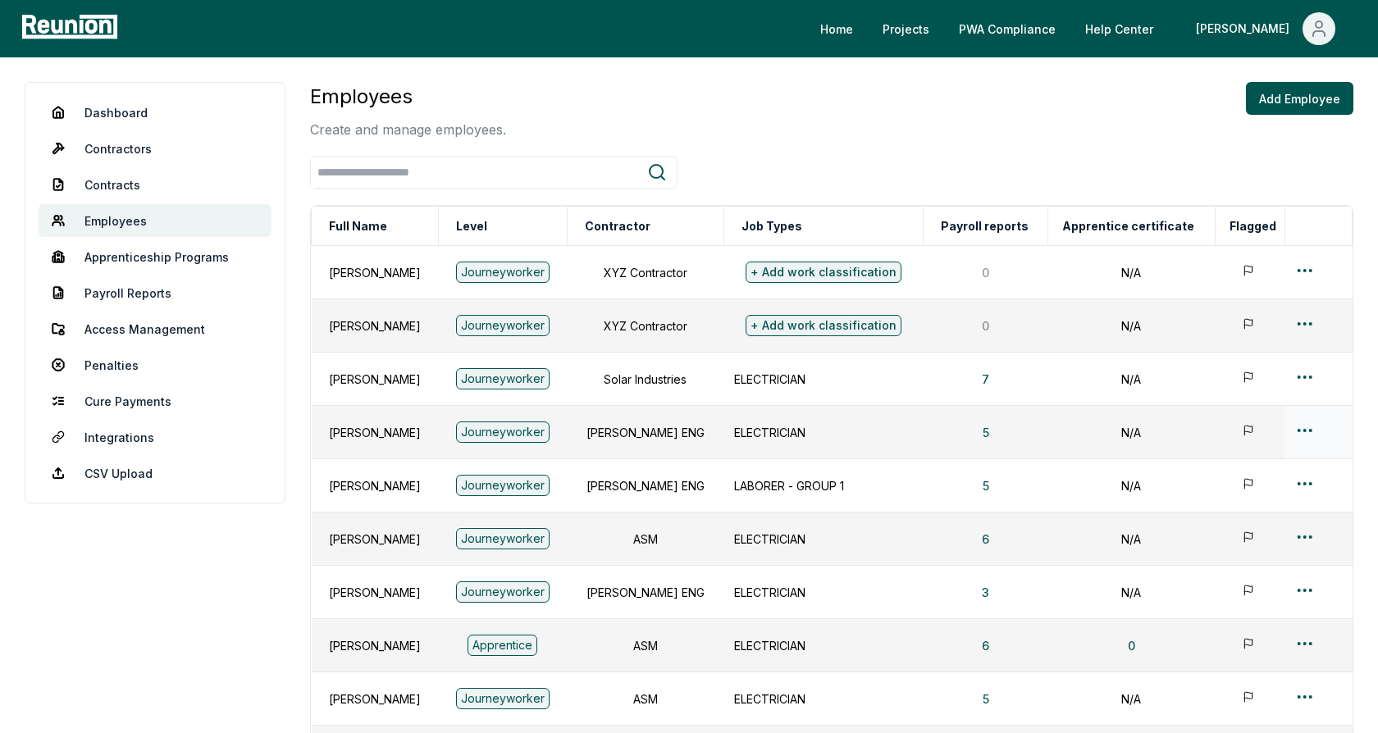
click at [1308, 426] on html "Please visit us on your desktop We're working on making our marketplace mobile-…" at bounding box center [689, 492] width 1378 height 984
click at [1234, 496] on div "Edit" at bounding box center [1286, 493] width 156 height 27
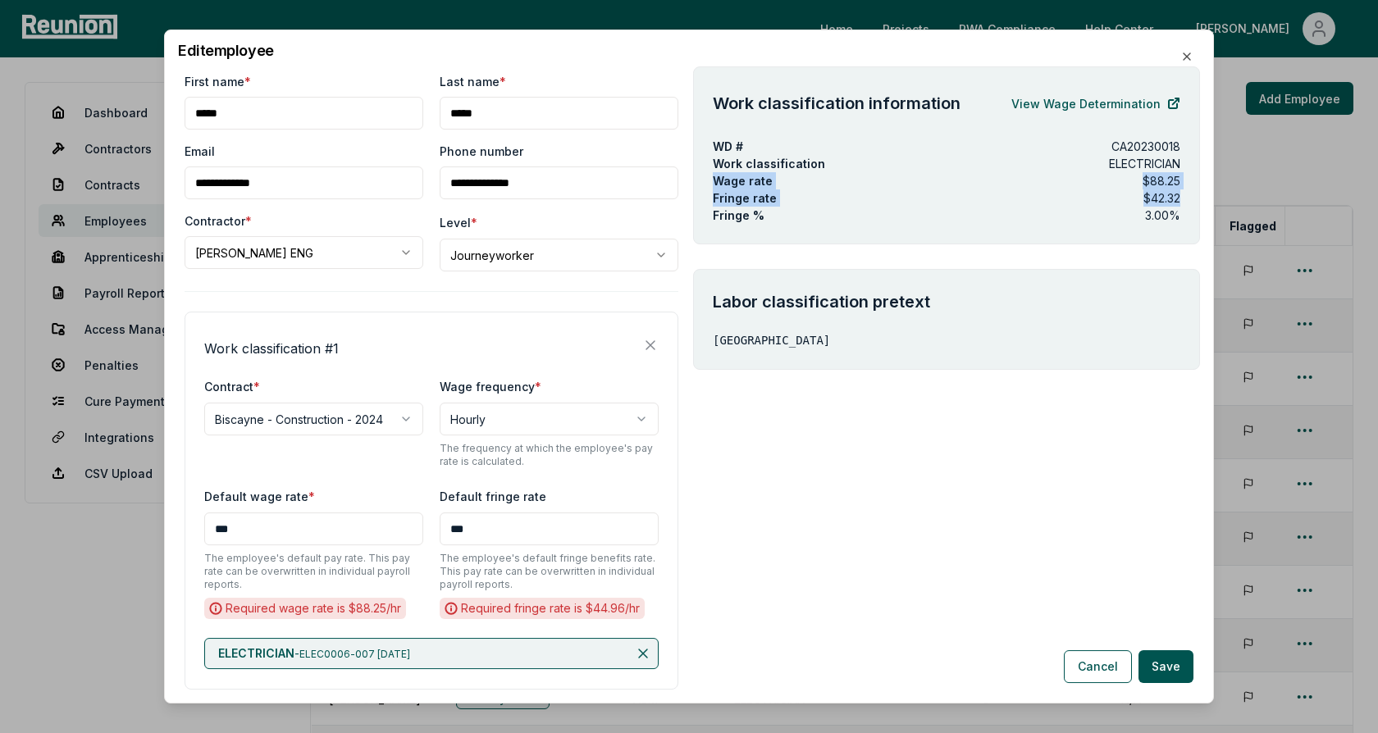
drag, startPoint x: 1183, startPoint y: 198, endPoint x: 753, endPoint y: 171, distance: 431.3
click at [754, 171] on div "Work classification information View Wage Determination WD # CA20230018 Work cl…" at bounding box center [946, 155] width 507 height 178
click at [1126, 161] on p "ELECTRICIAN" at bounding box center [1144, 163] width 71 height 17
drag, startPoint x: 1182, startPoint y: 202, endPoint x: 698, endPoint y: 179, distance: 484.3
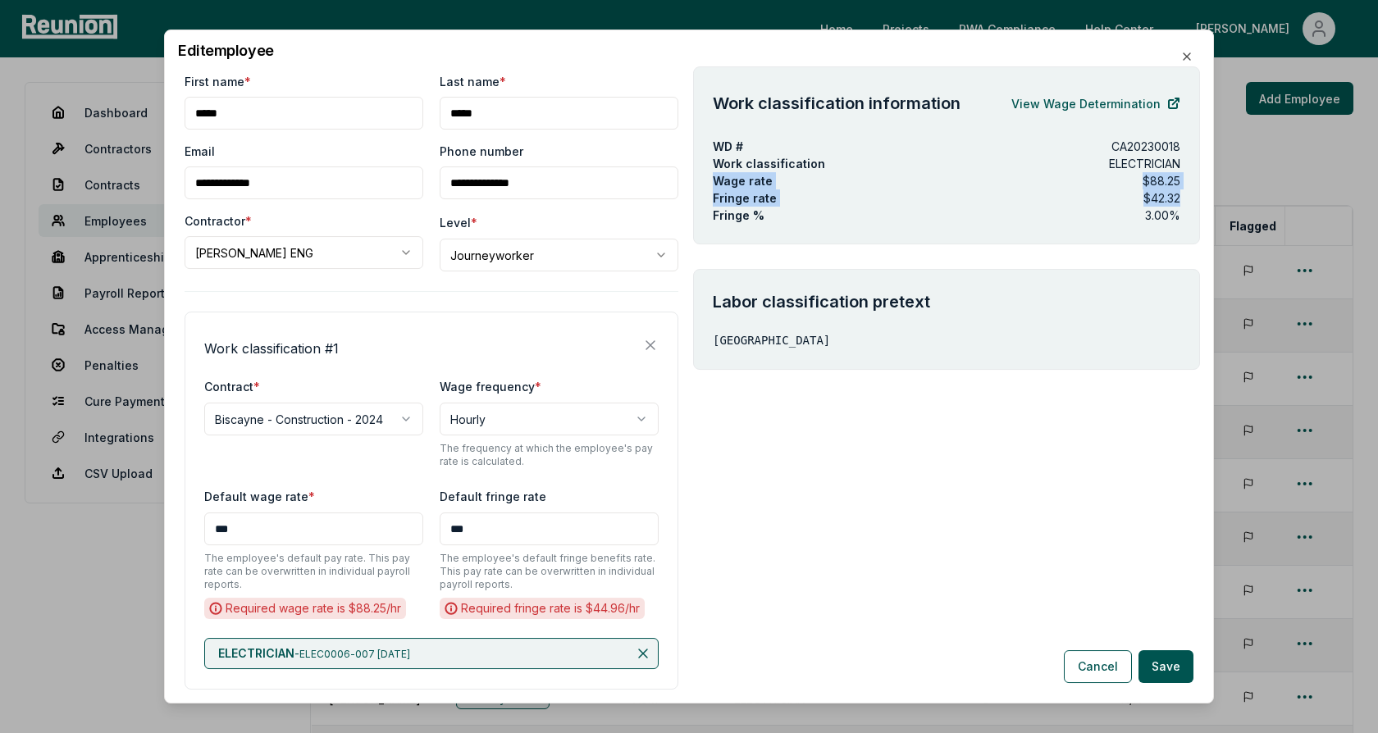
click at [698, 179] on div "Work classification information View Wage Determination WD # CA20230018 Work cl…" at bounding box center [946, 155] width 507 height 178
click at [916, 190] on div "Fringe rate $42.32" at bounding box center [946, 197] width 467 height 17
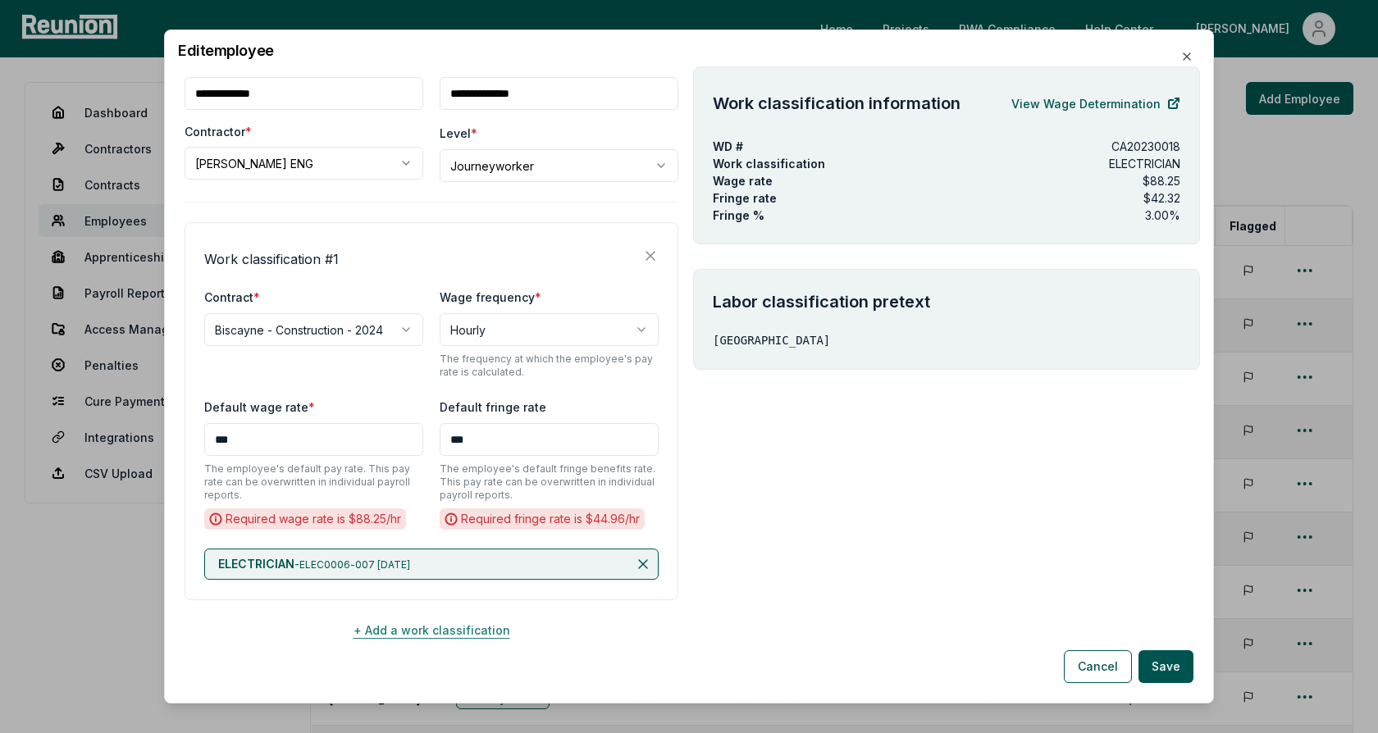
click at [417, 631] on button "+ Add a work classification" at bounding box center [432, 629] width 494 height 33
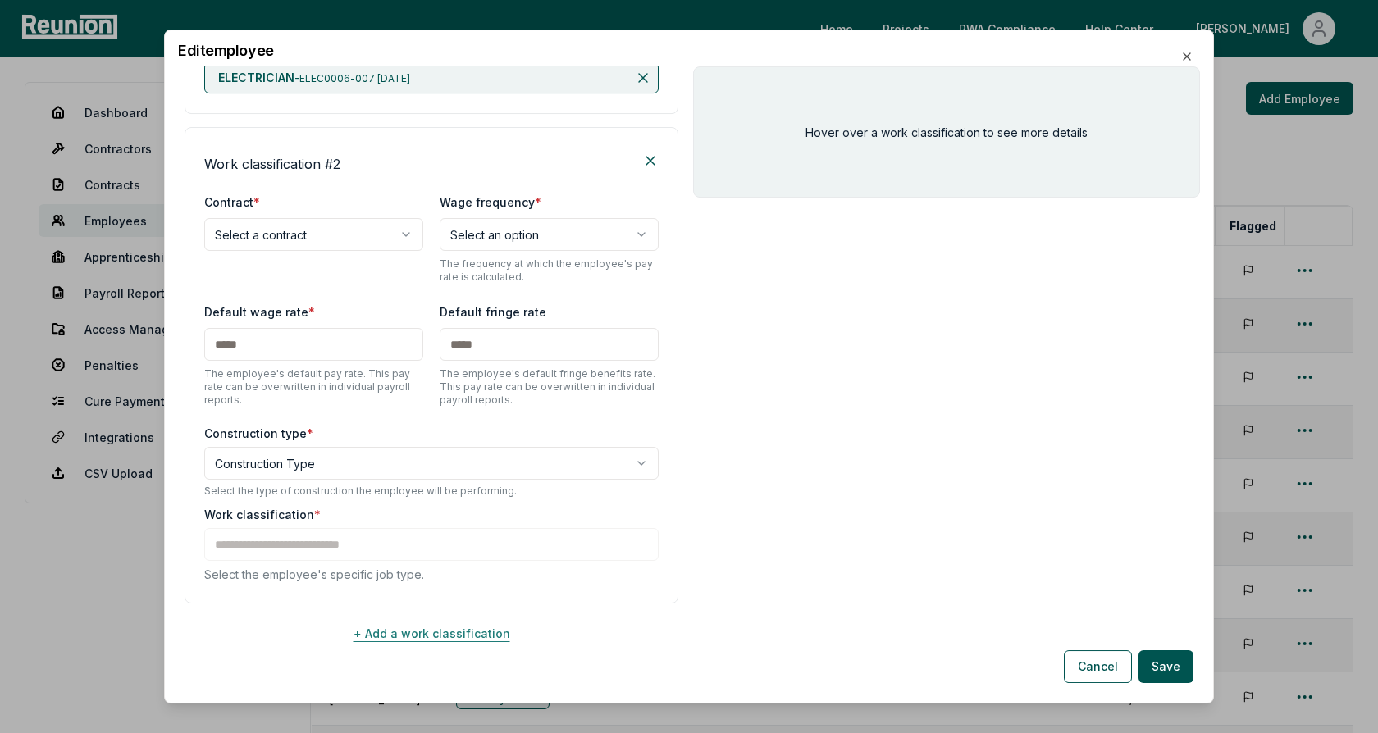
scroll to position [578, 0]
click at [310, 240] on body "Please visit us on your desktop We're working on making our marketplace mobile-…" at bounding box center [689, 492] width 1378 height 984
select select "**********"
click at [288, 269] on div "**********" at bounding box center [431, 235] width 454 height 92
click at [288, 458] on body "Please visit us on your desktop We're working on making our marketplace mobile-…" at bounding box center [689, 492] width 1378 height 984
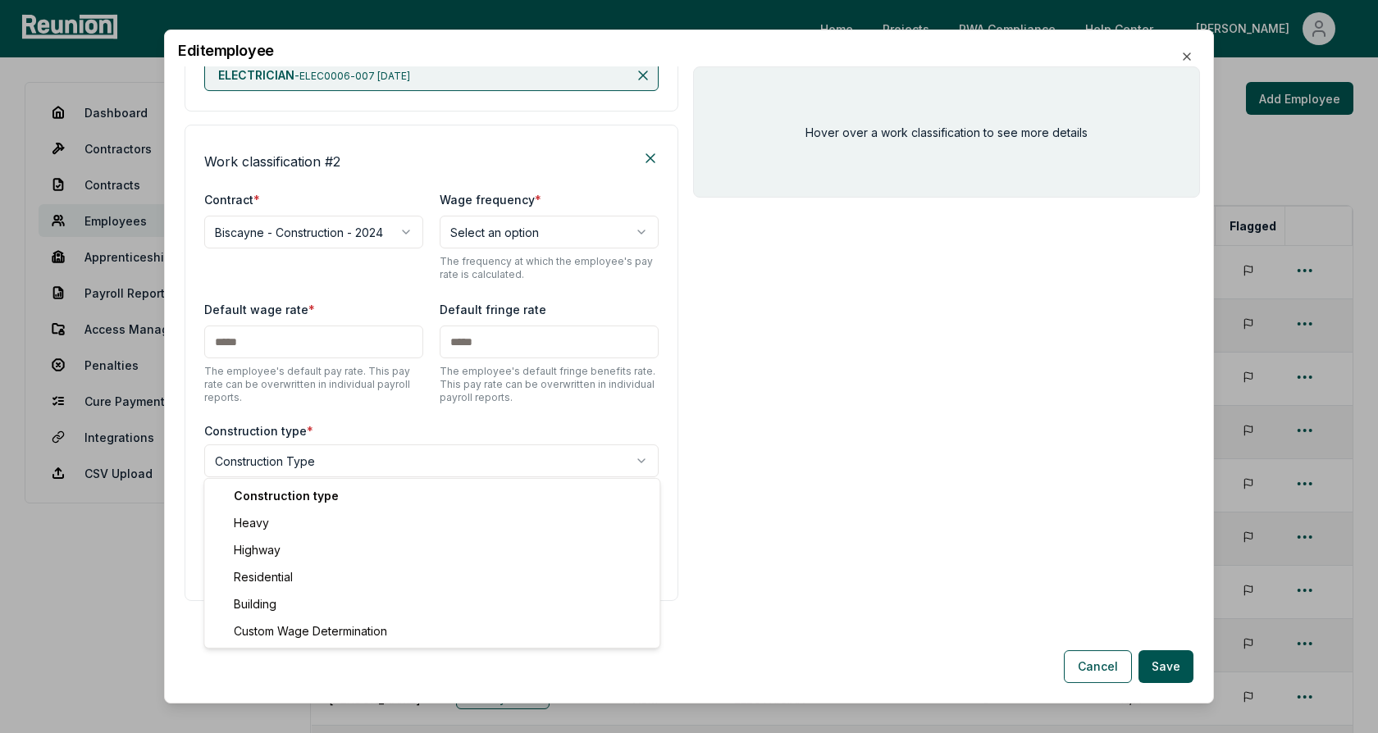
select select "*****"
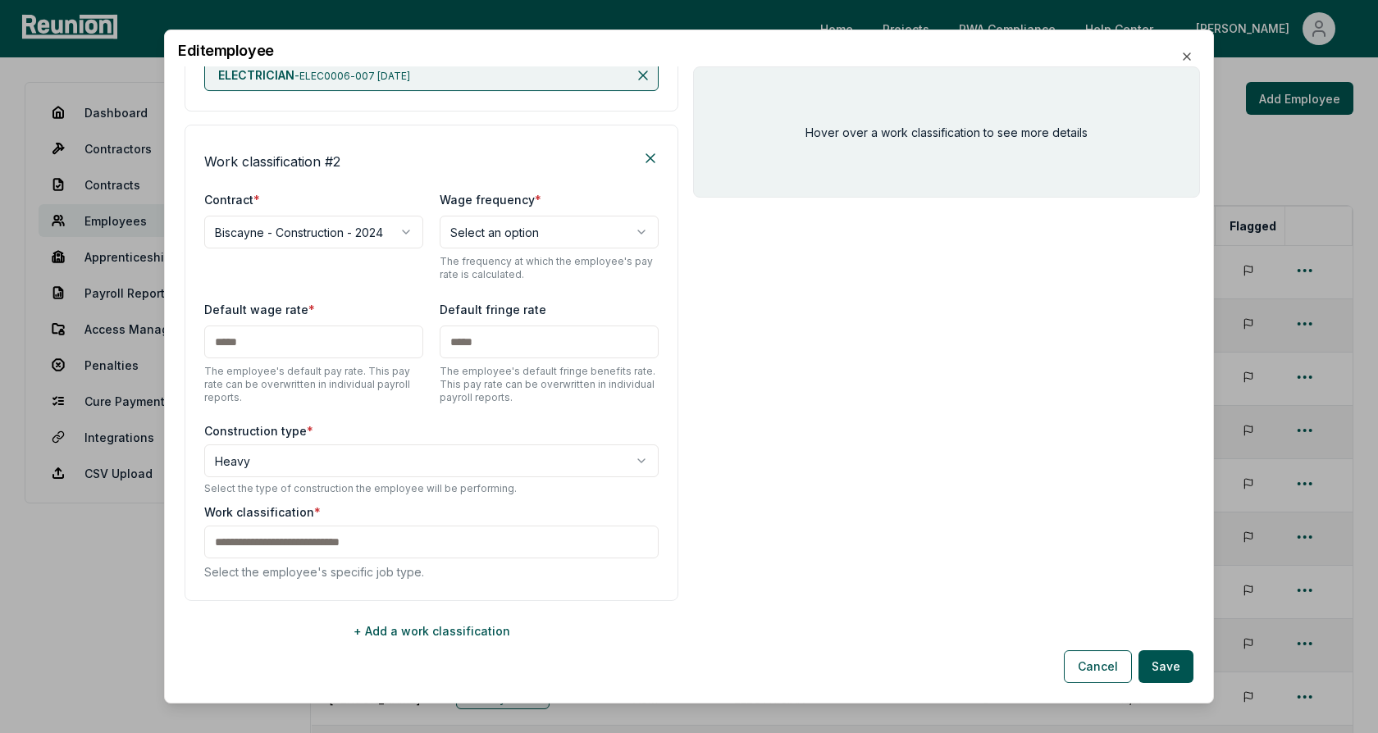
click at [318, 408] on div "**********" at bounding box center [432, 363] width 494 height 476
click at [305, 540] on div "Work classification * Select the employee's specific job type." at bounding box center [431, 541] width 454 height 77
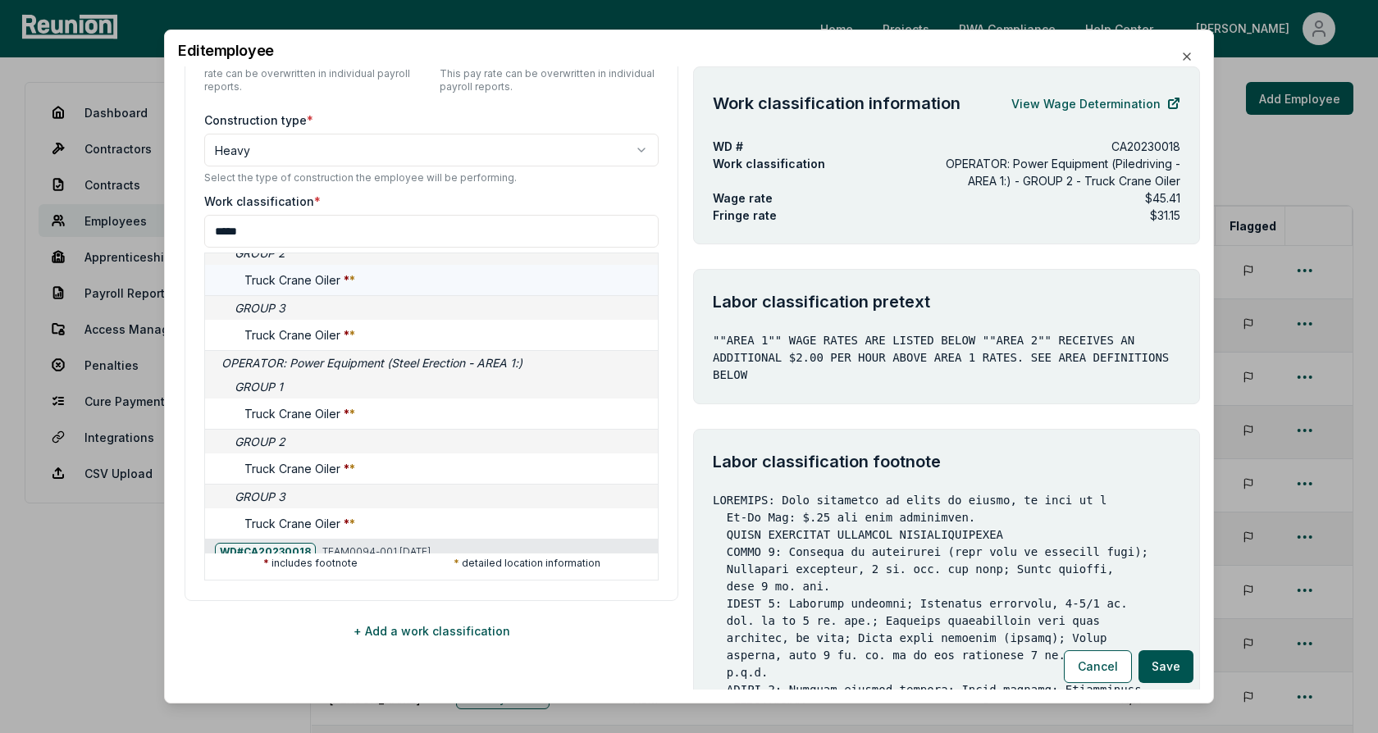
scroll to position [509, 0]
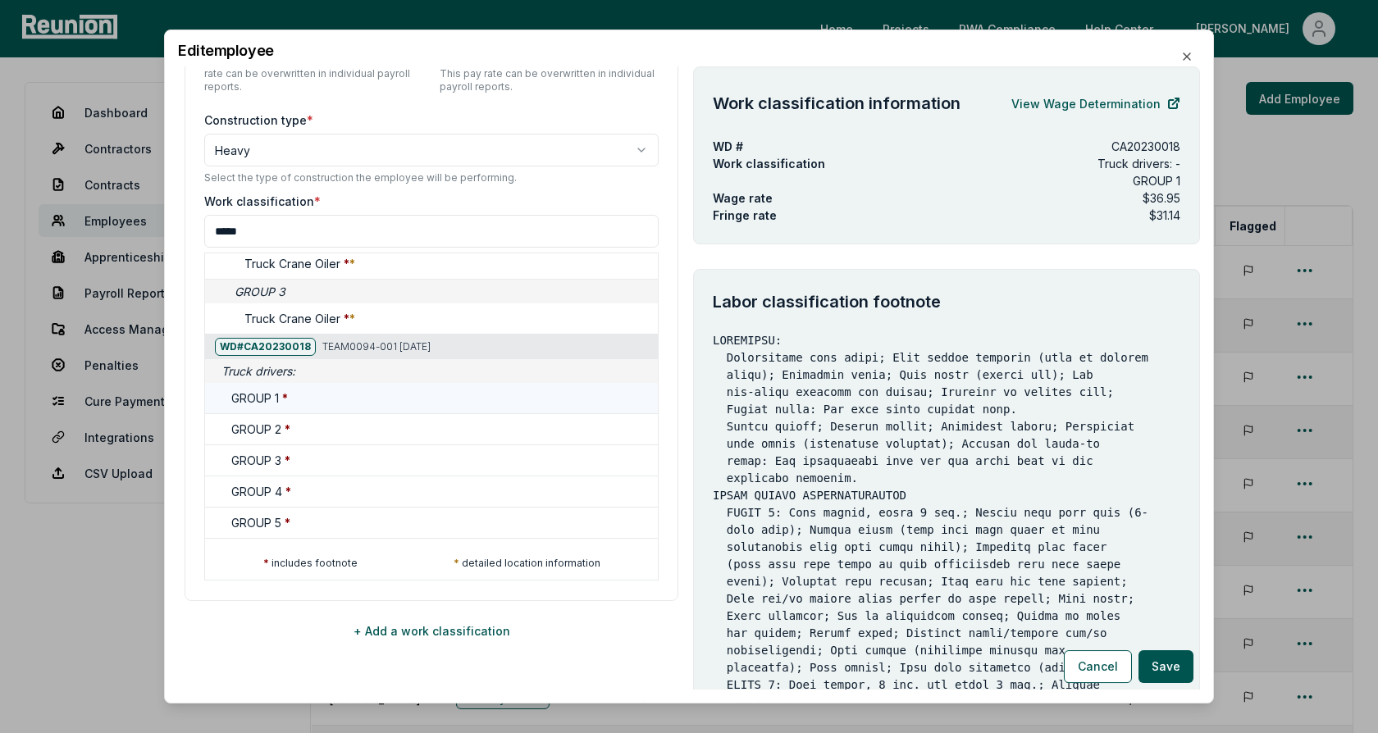
type input "*****"
click at [337, 394] on div "GROUP 1 *" at bounding box center [441, 398] width 420 height 17
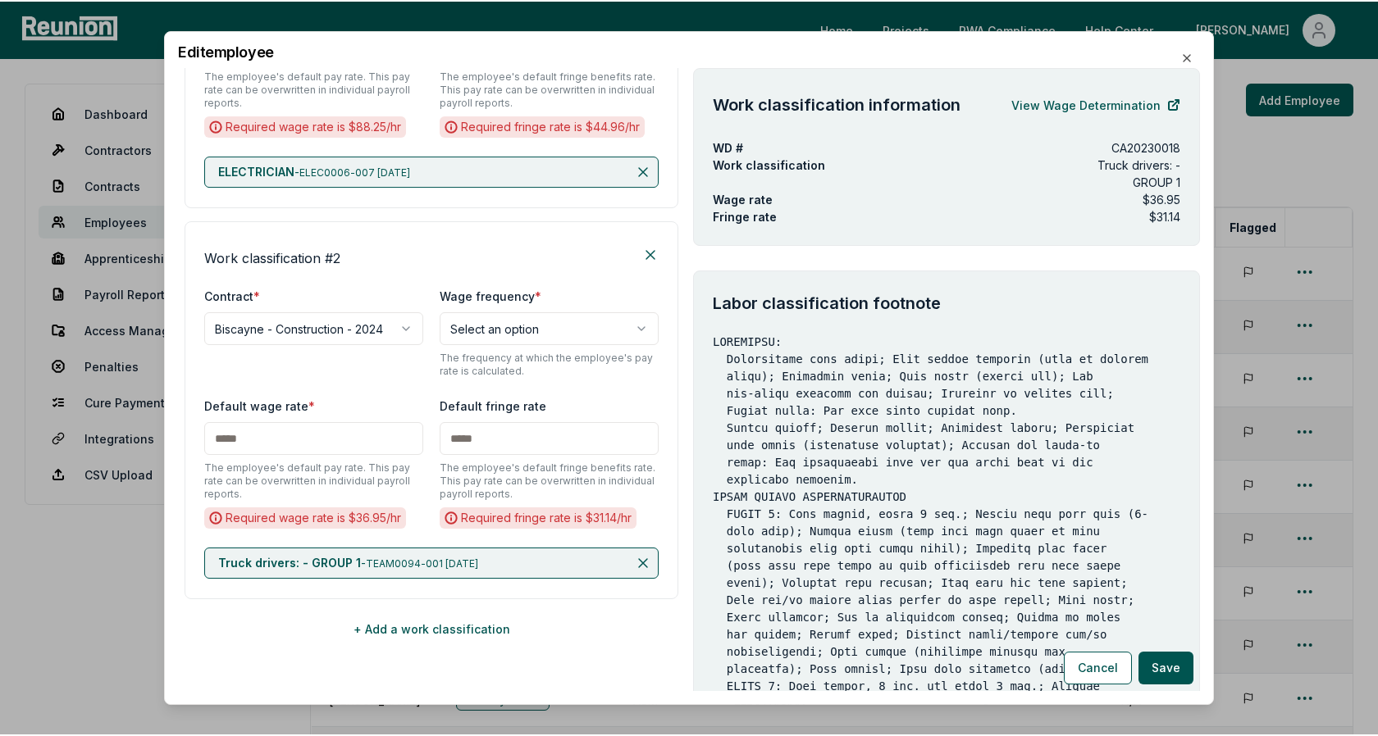
scroll to position [479, 0]
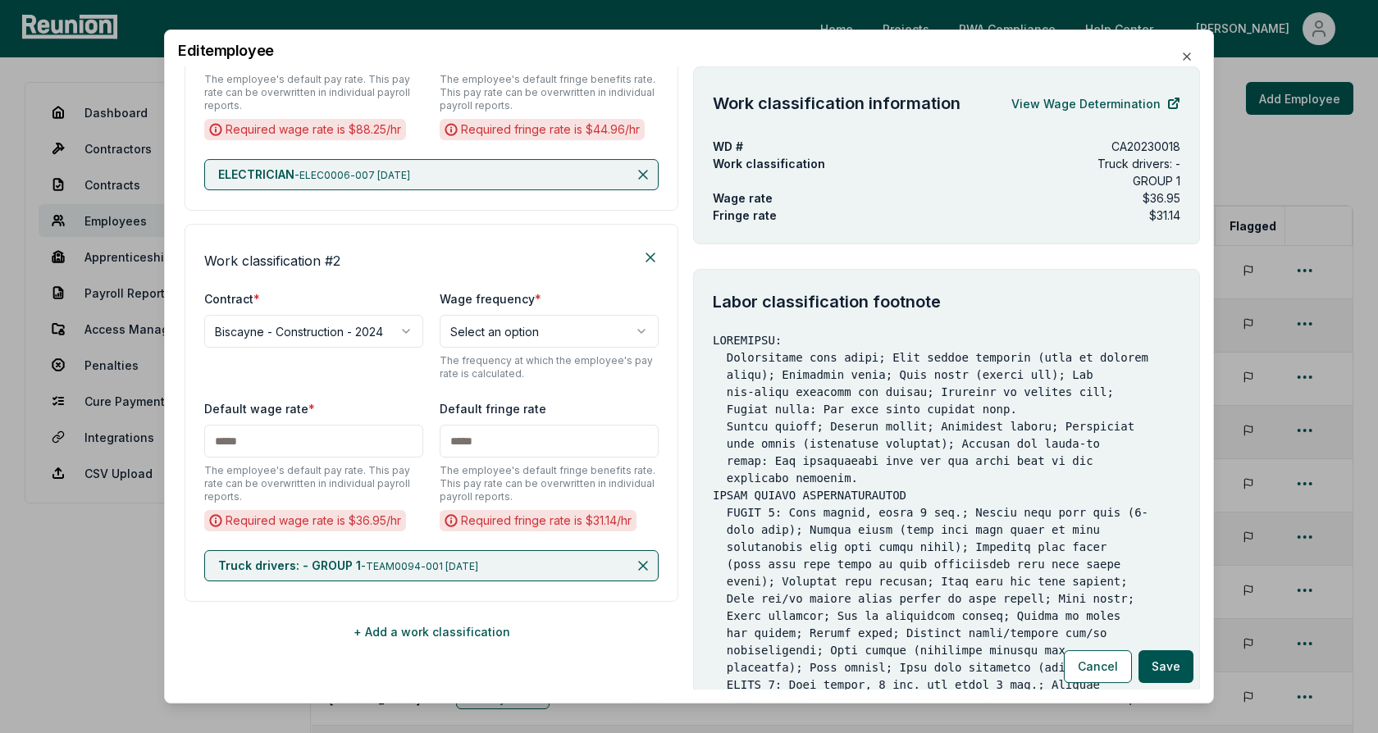
click at [409, 528] on div "Default wage rate * The employee's default pay rate. This pay rate can be overw…" at bounding box center [431, 466] width 454 height 134
click at [1087, 668] on button "Cancel" at bounding box center [1098, 666] width 68 height 33
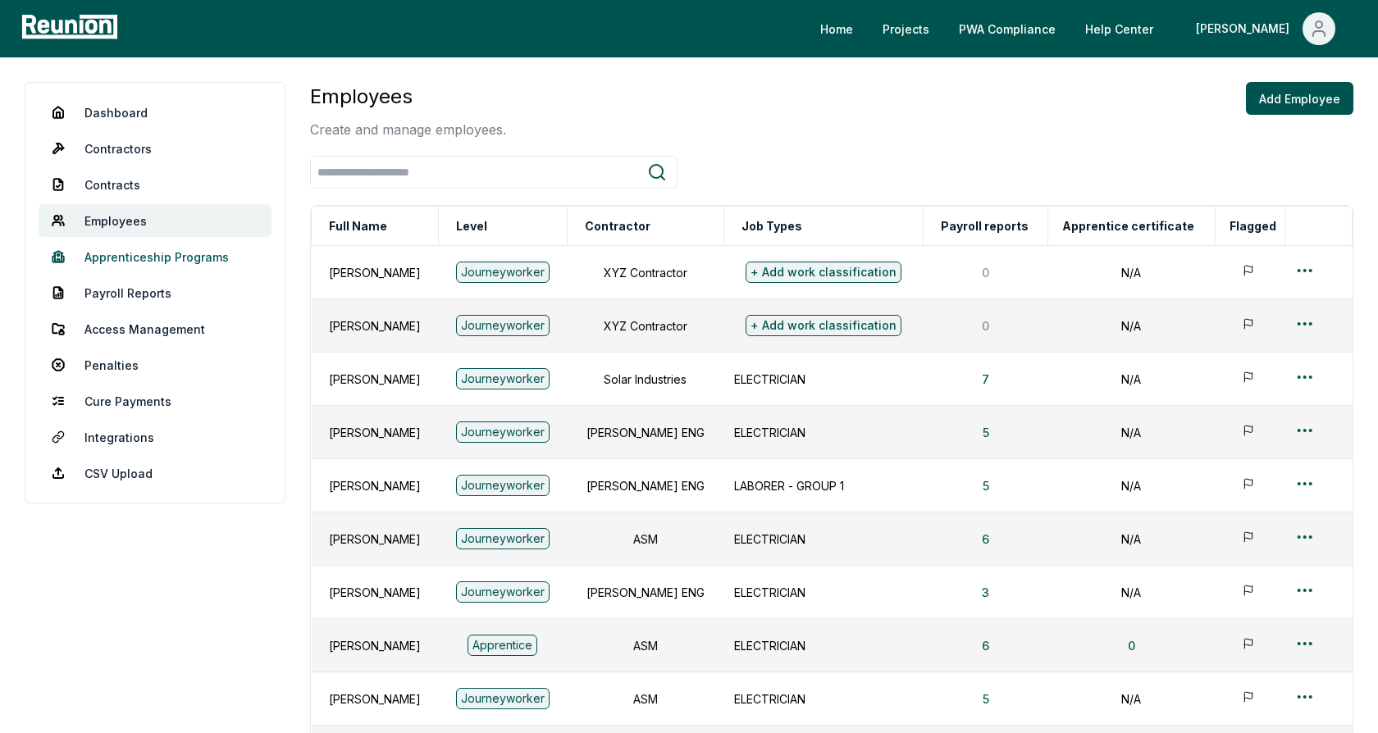
click at [192, 261] on link "Apprenticeship Programs" at bounding box center [155, 256] width 233 height 33
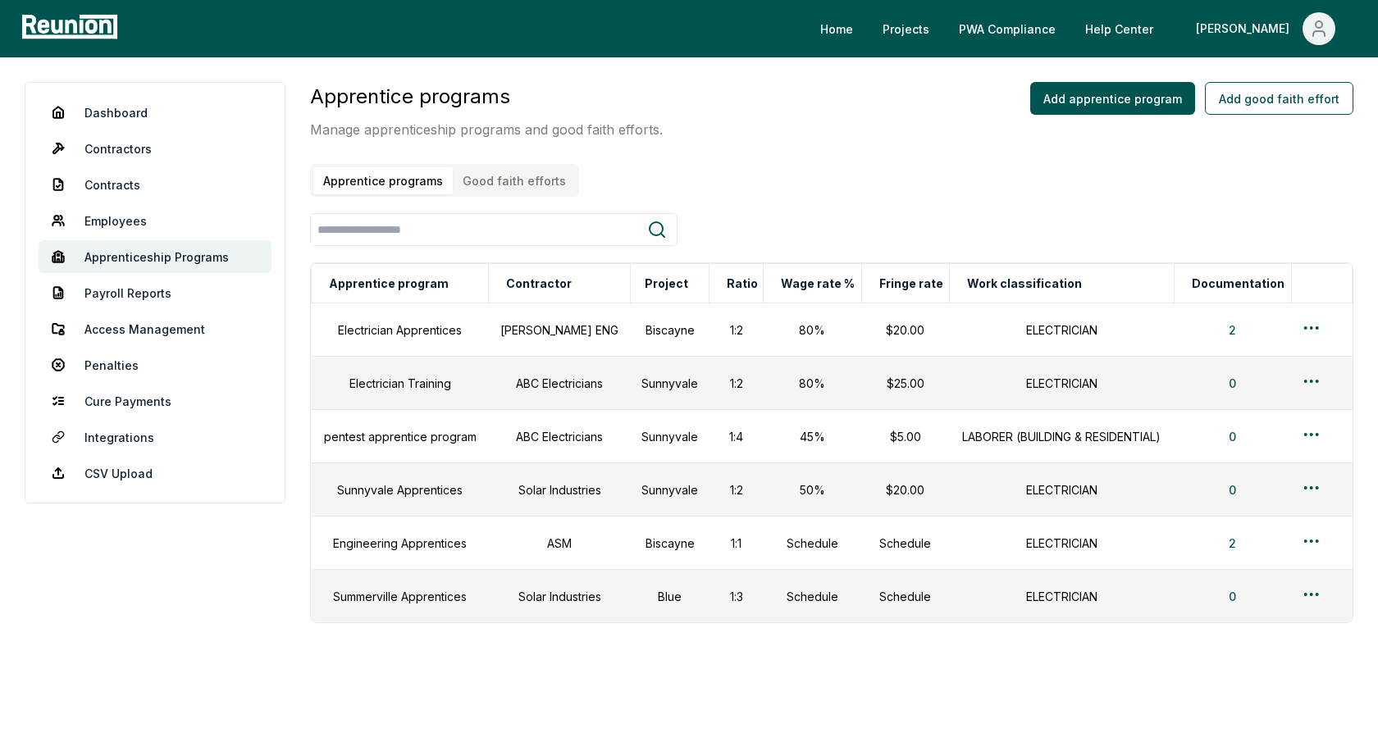
click at [668, 133] on div "Apprentice programs Manage apprenticeship programs and good faith efforts. Appr…" at bounding box center [831, 139] width 1043 height 115
click at [130, 116] on link "Dashboard" at bounding box center [155, 112] width 233 height 33
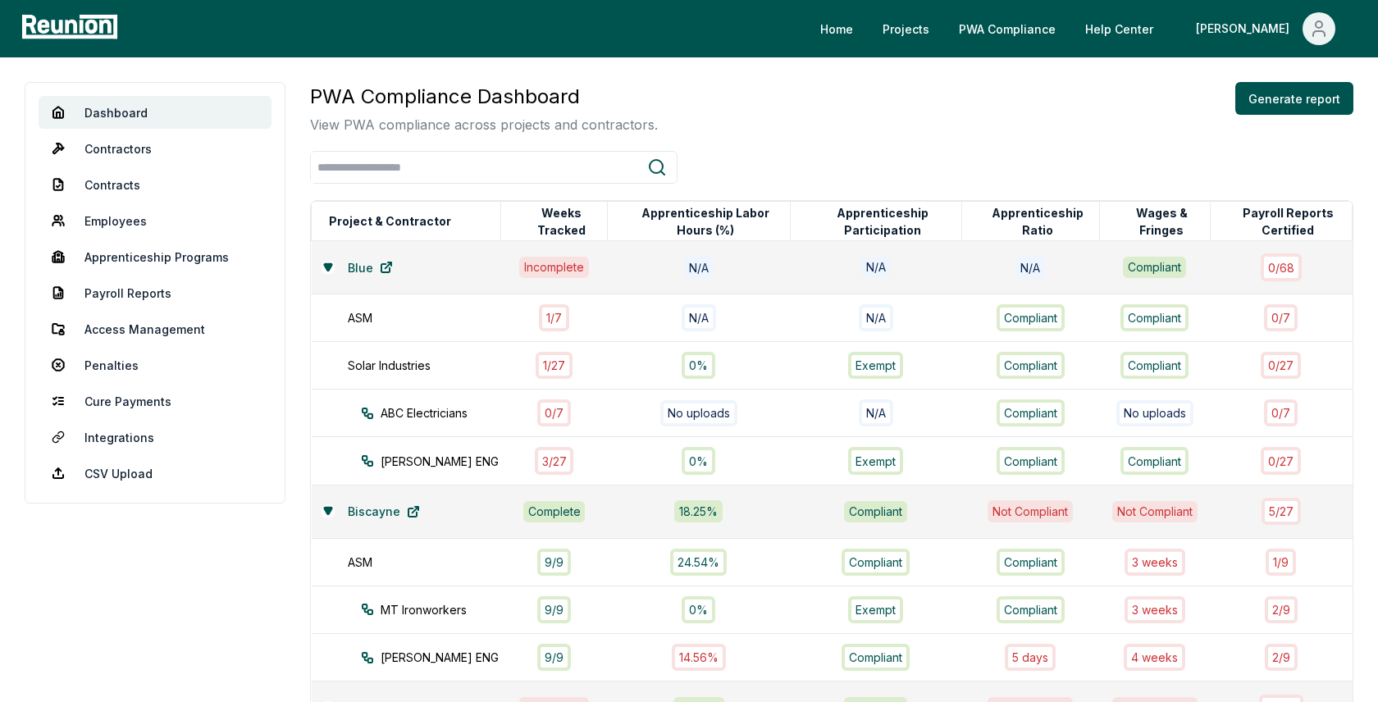
click at [727, 153] on div at bounding box center [831, 167] width 1043 height 33
click at [717, 46] on div "Home Projects PWA Compliance Help Center John" at bounding box center [689, 28] width 1378 height 57
click at [772, 125] on div "PWA Compliance Dashboard View PWA compliance across projects and contractors. G…" at bounding box center [831, 108] width 1043 height 52
click at [1288, 109] on button "Generate report" at bounding box center [1294, 98] width 118 height 33
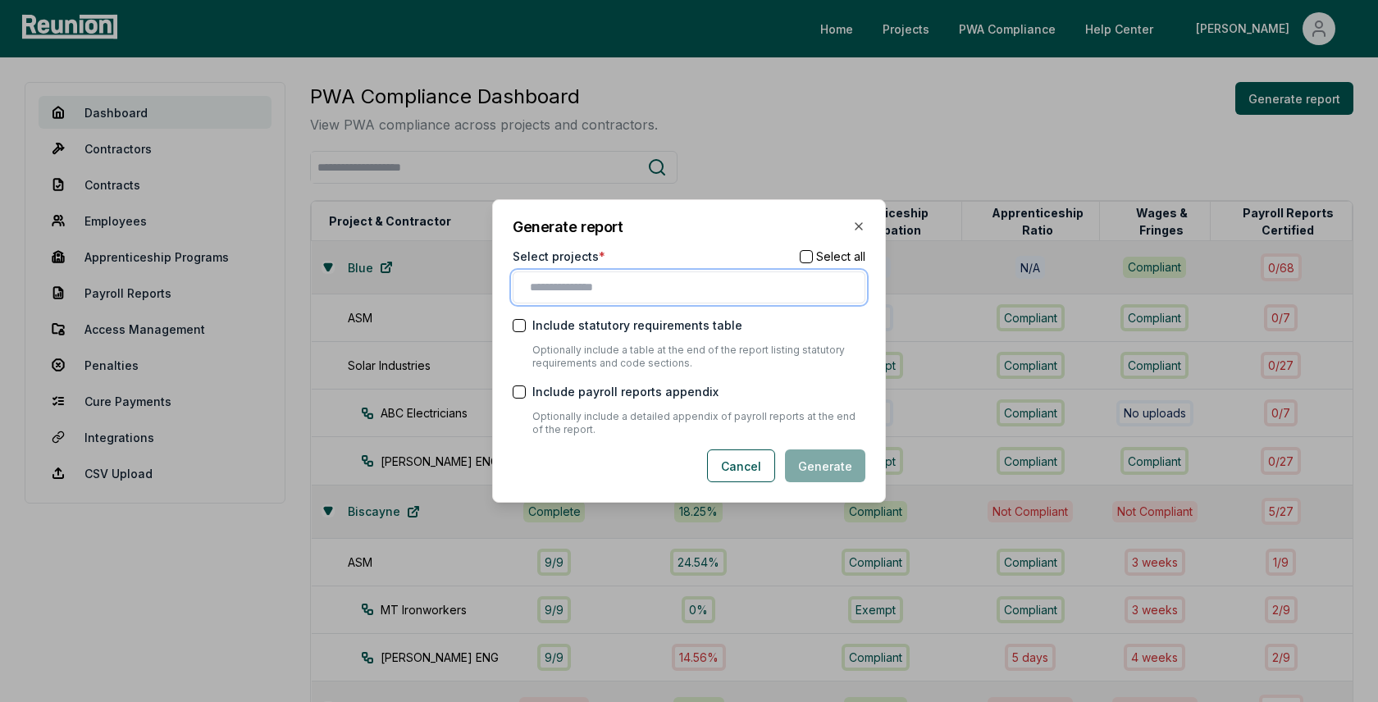
click at [656, 280] on input "text" at bounding box center [692, 287] width 325 height 17
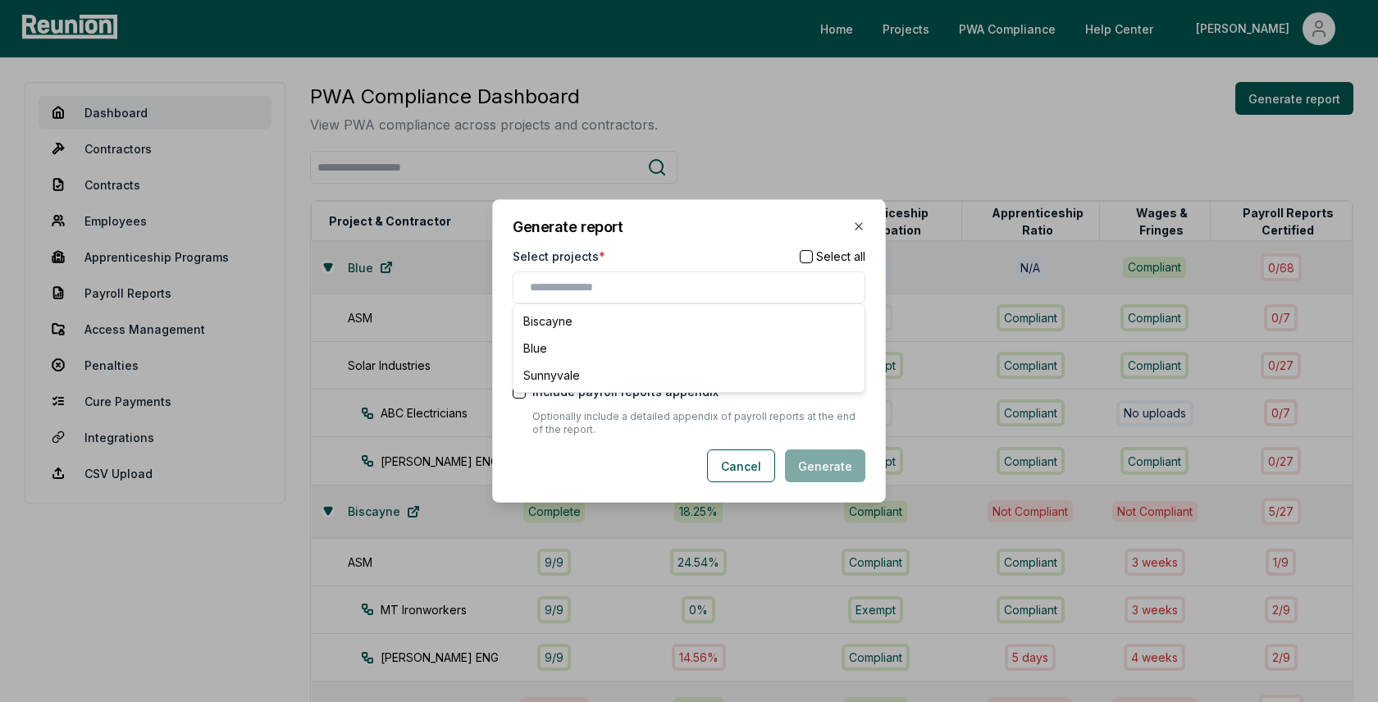
click at [633, 253] on div "Select projects * Select all" at bounding box center [689, 256] width 353 height 17
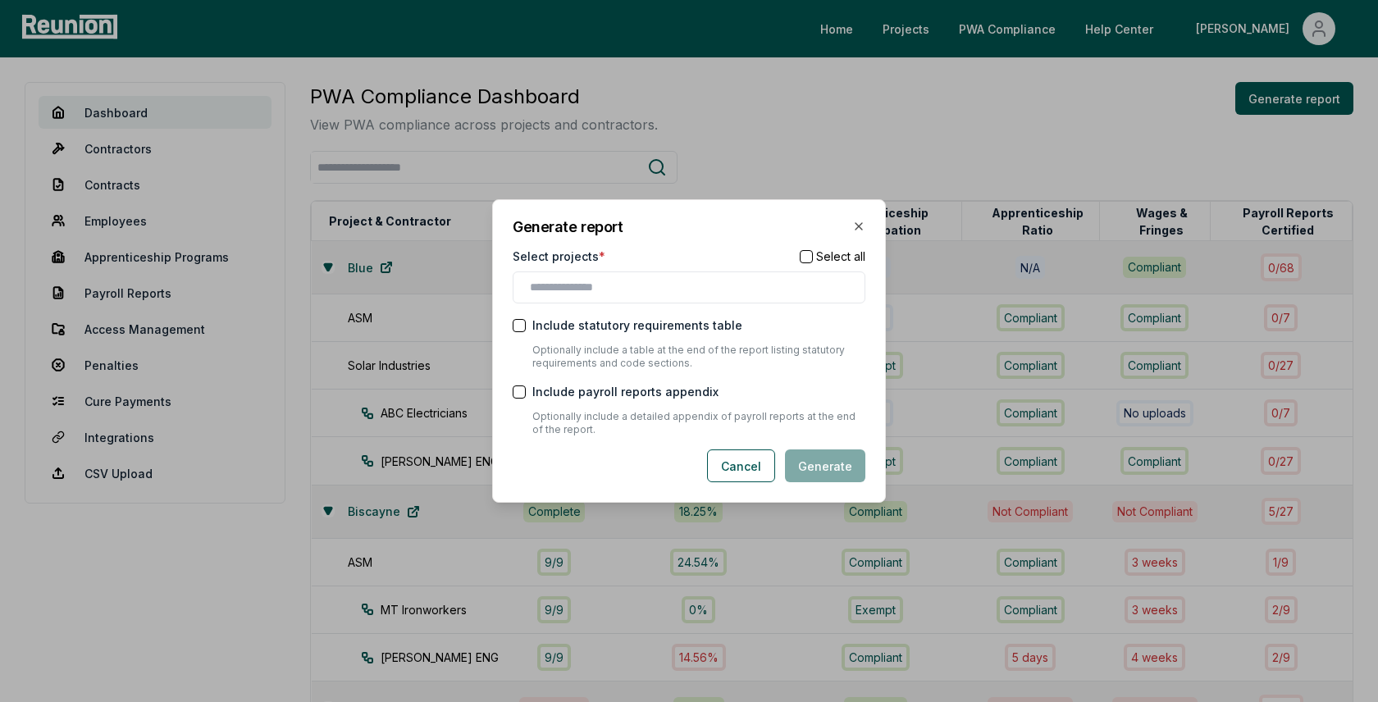
click at [618, 296] on div at bounding box center [689, 287] width 353 height 32
click at [806, 255] on button "button" at bounding box center [806, 256] width 13 height 13
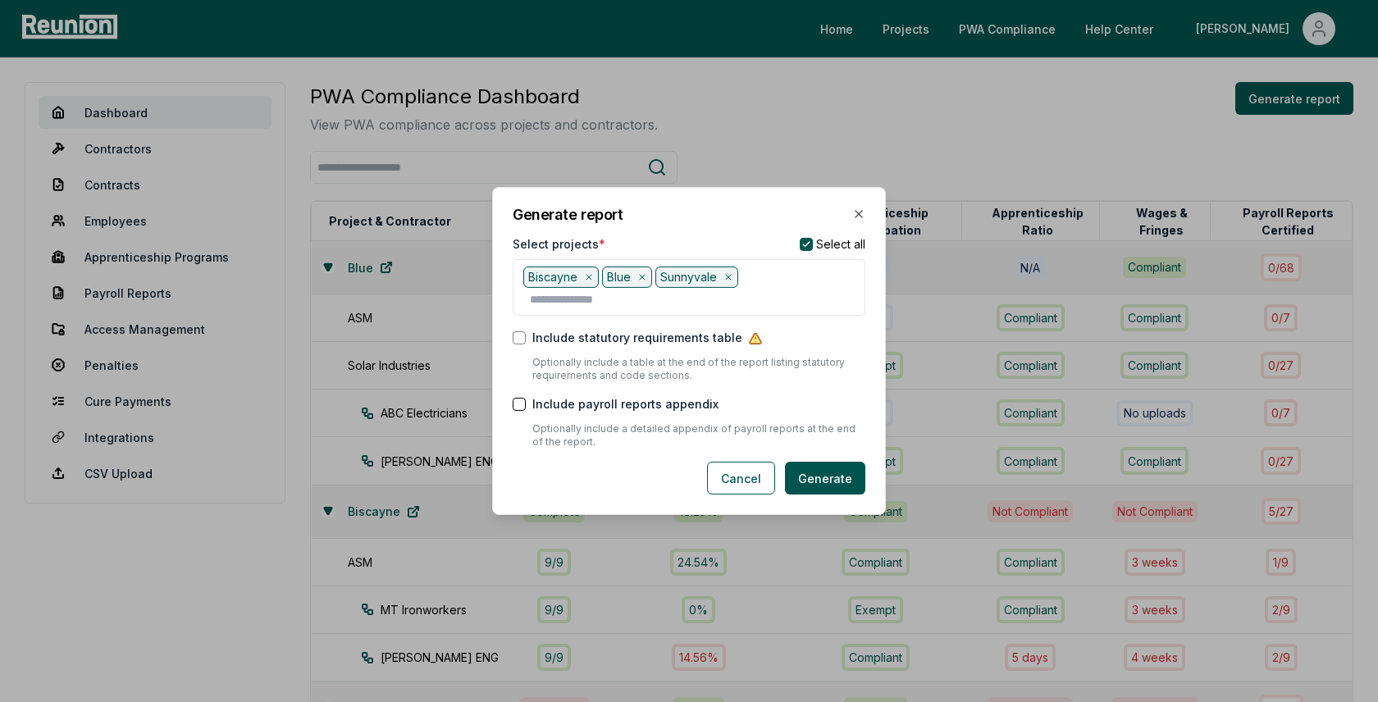
click at [727, 280] on icon at bounding box center [728, 277] width 5 height 5
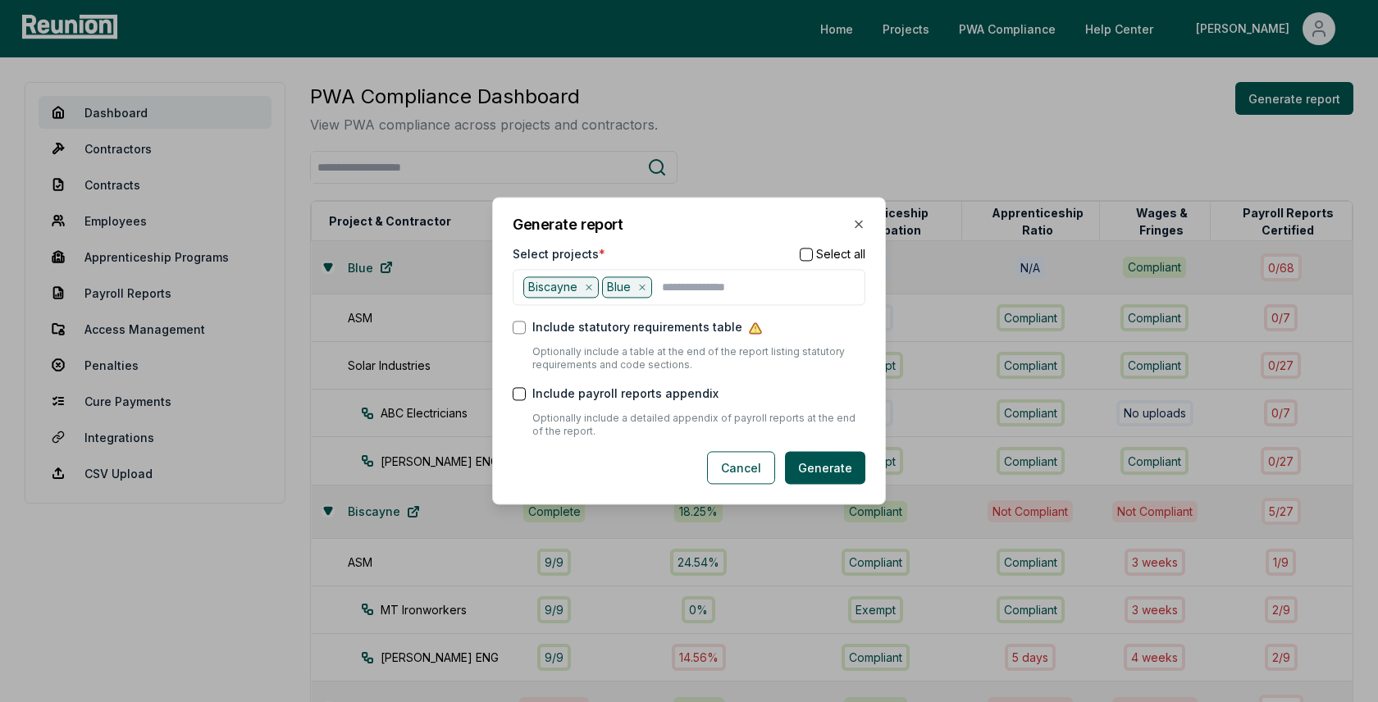
click at [640, 292] on icon at bounding box center [642, 288] width 10 height 10
click at [740, 467] on button "Cancel" at bounding box center [741, 468] width 68 height 33
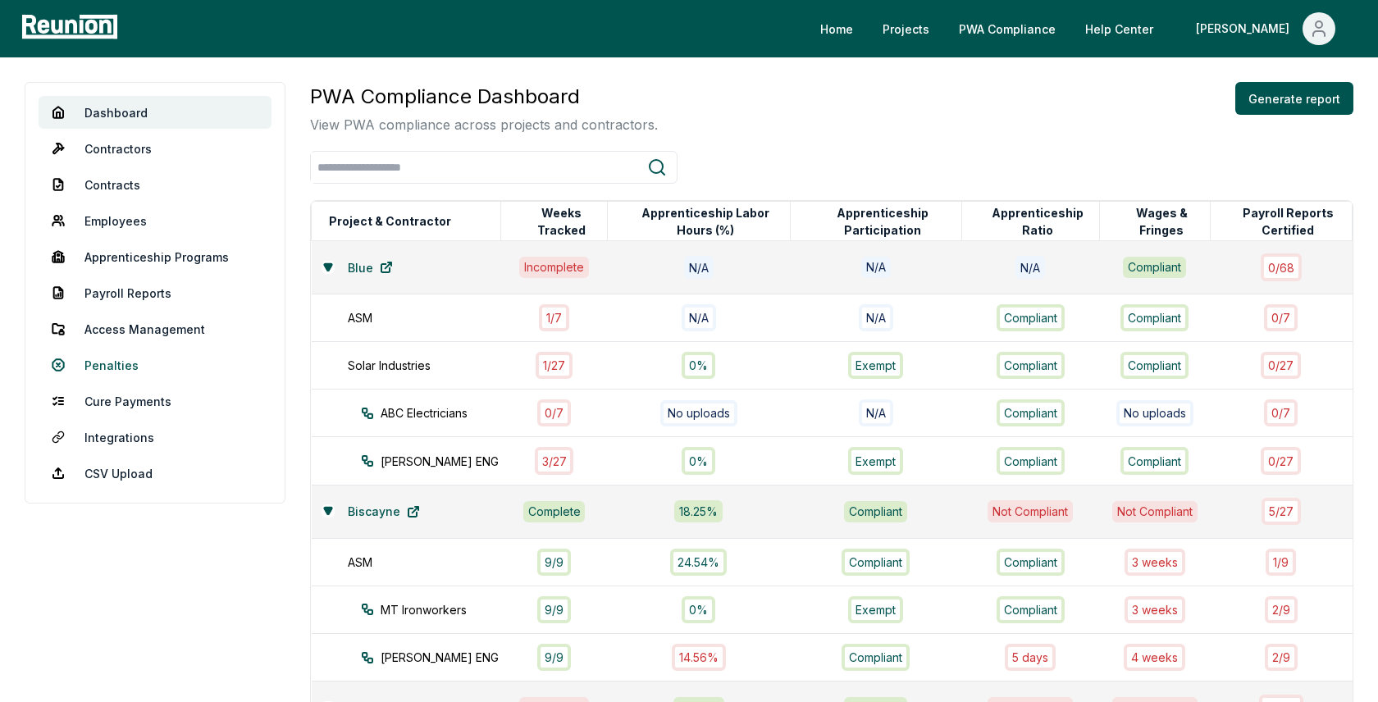
click at [125, 370] on link "Penalties" at bounding box center [155, 365] width 233 height 33
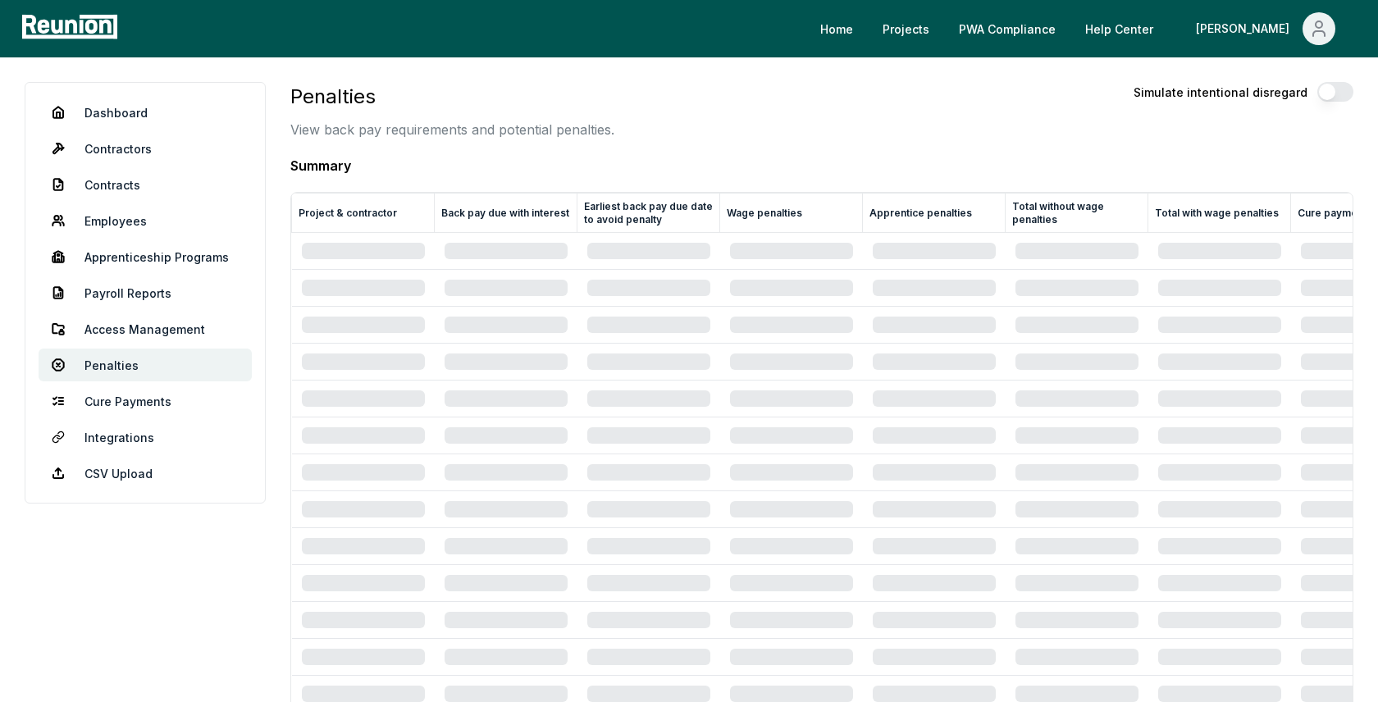
click at [726, 128] on div "Penalties View back pay requirements and potential penalties. Simulate intentio…" at bounding box center [821, 110] width 1063 height 57
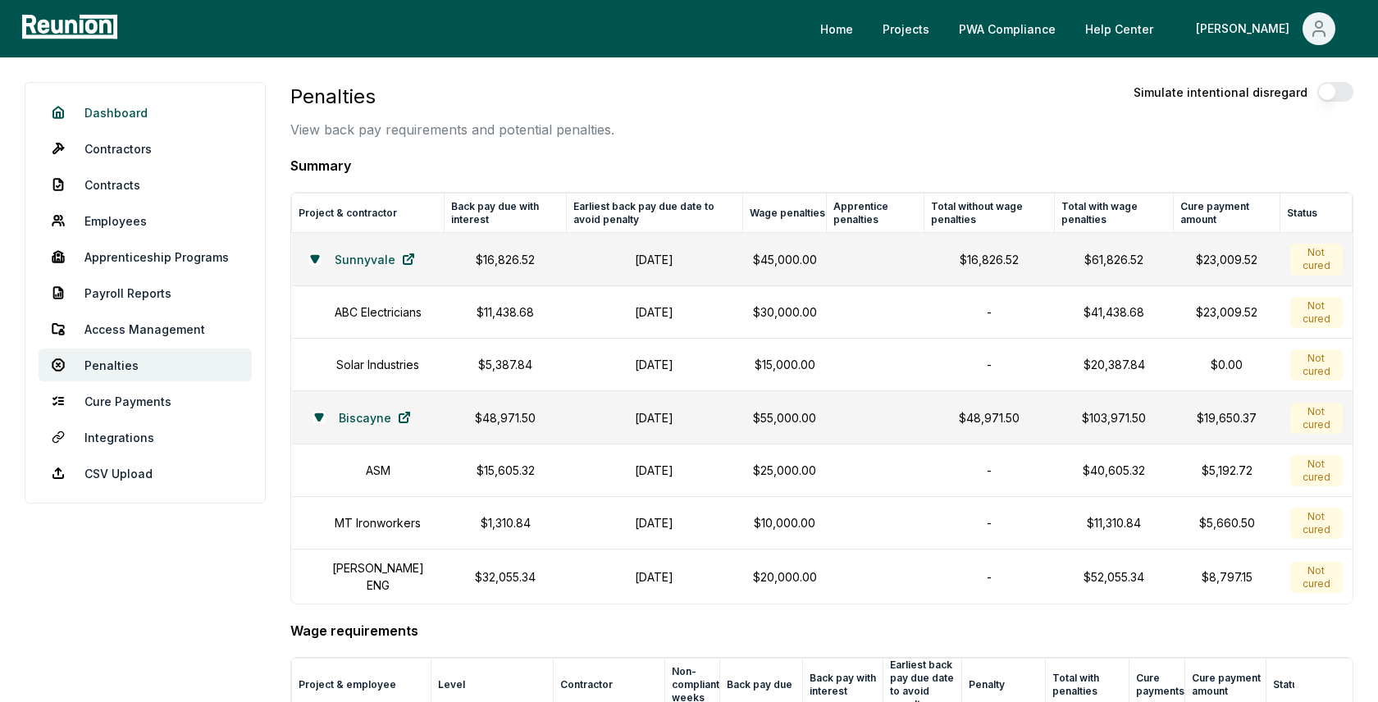
click at [130, 116] on link "Dashboard" at bounding box center [145, 112] width 213 height 33
